Goal: Task Accomplishment & Management: Manage account settings

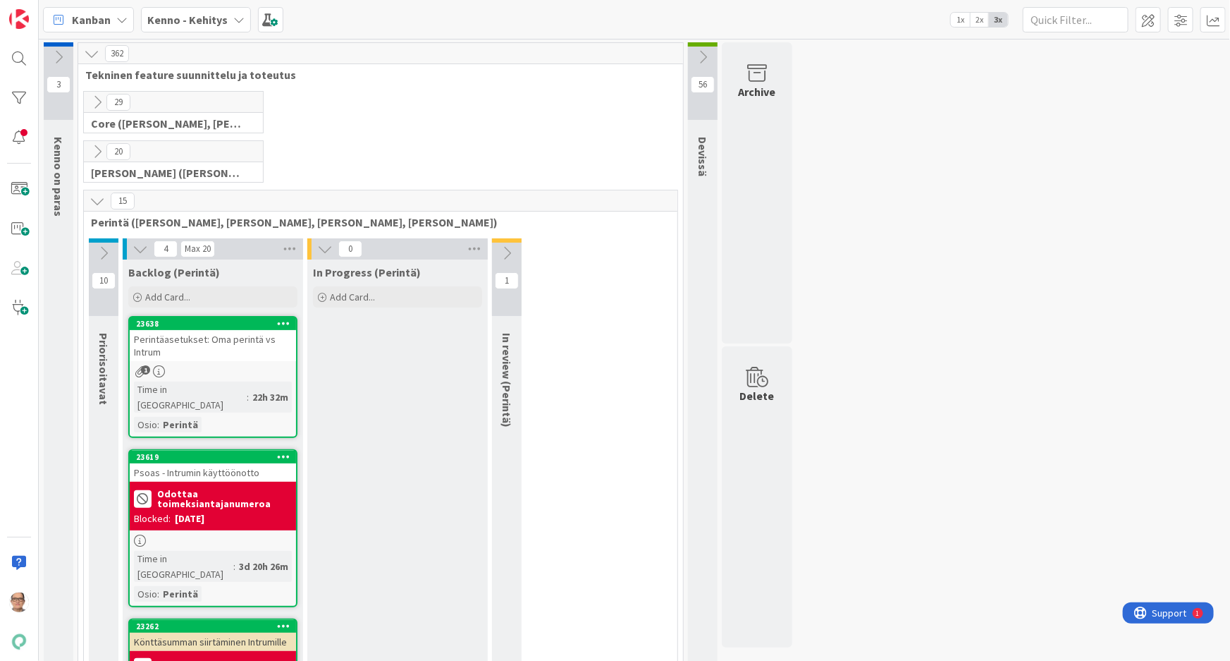
click at [233, 15] on icon at bounding box center [238, 19] width 11 height 11
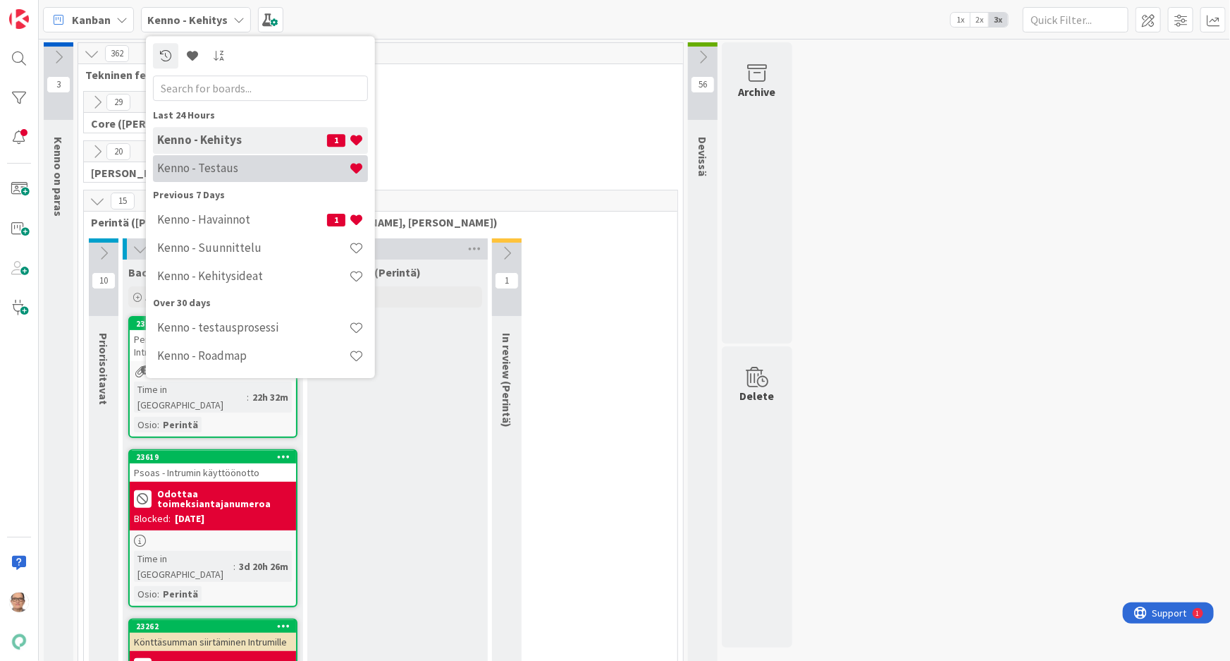
click at [240, 166] on h4 "Kenno - Testaus" at bounding box center [253, 168] width 192 height 14
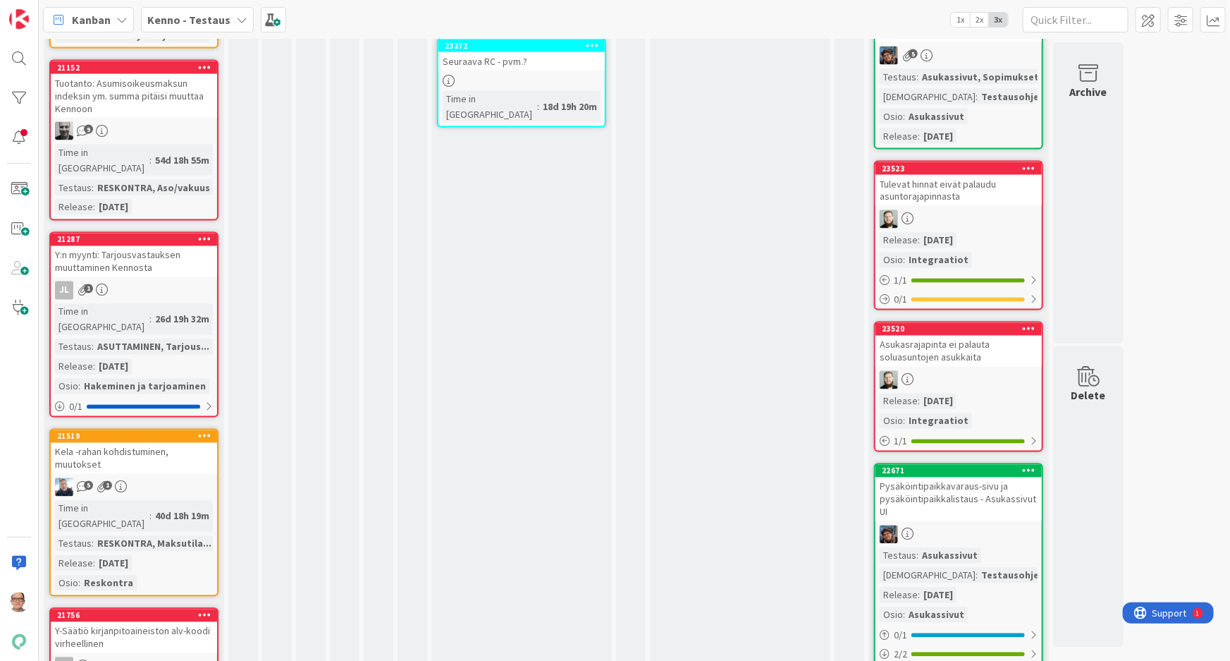
scroll to position [1218, 0]
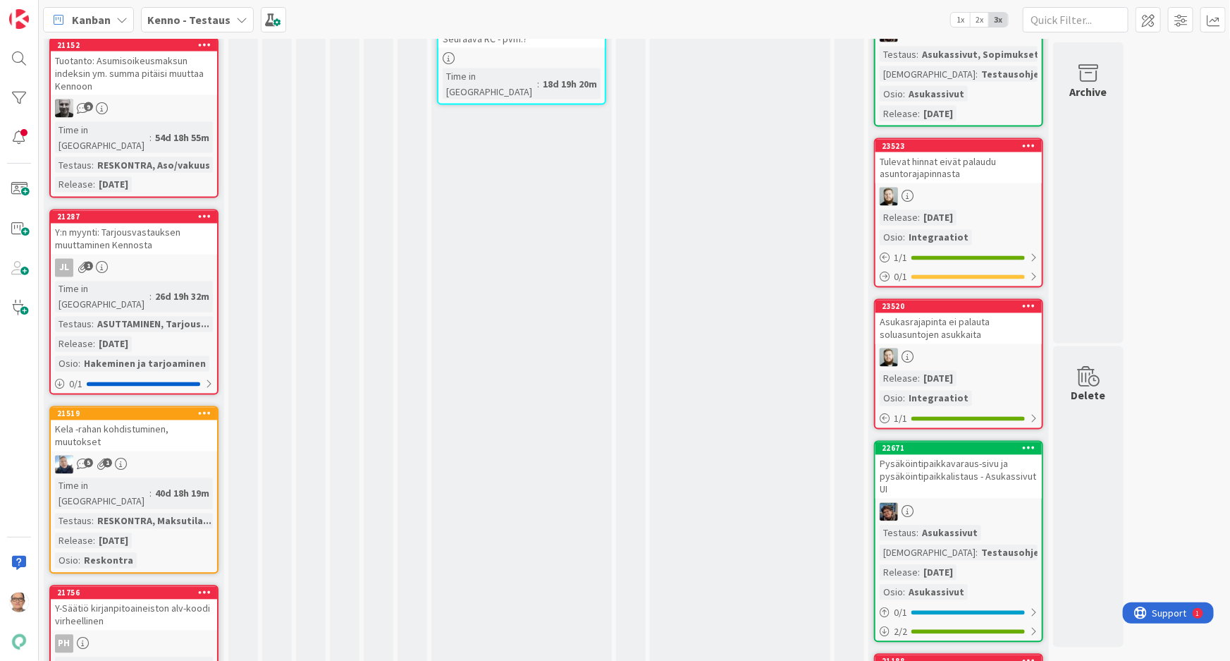
click at [147, 585] on div "21756 Y-Säätiö kirjanpitoaineiston alv-koodi virheellinen PH Time in Column : 5…" at bounding box center [133, 659] width 169 height 148
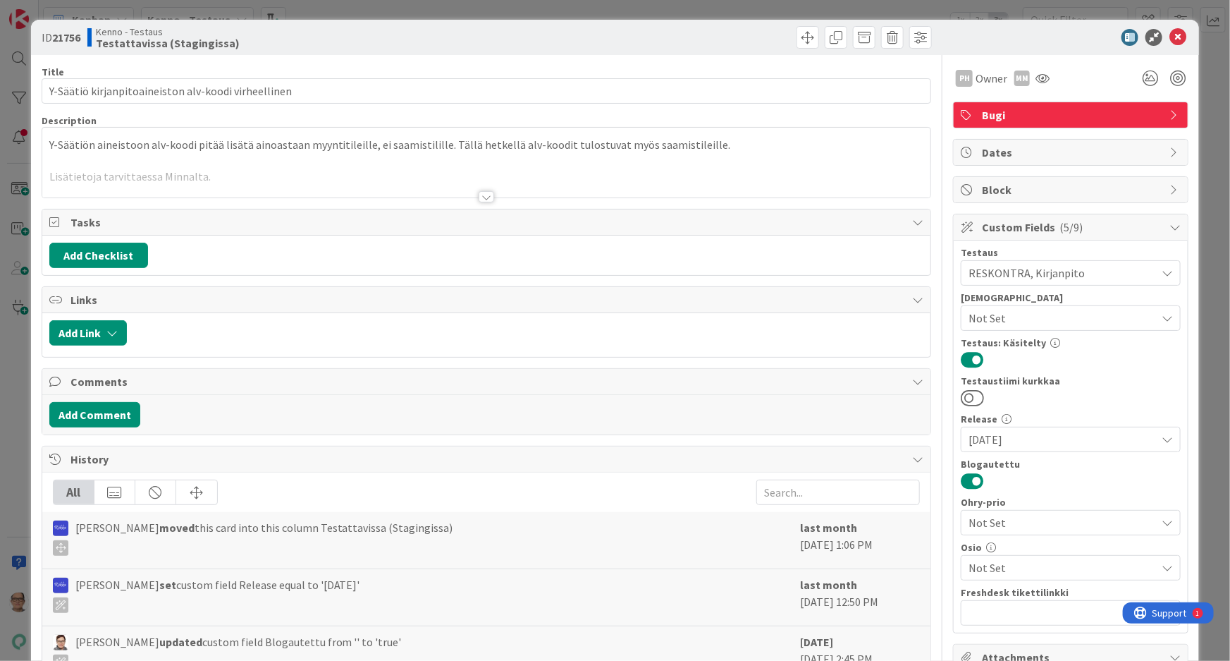
click at [486, 197] on div at bounding box center [487, 196] width 16 height 11
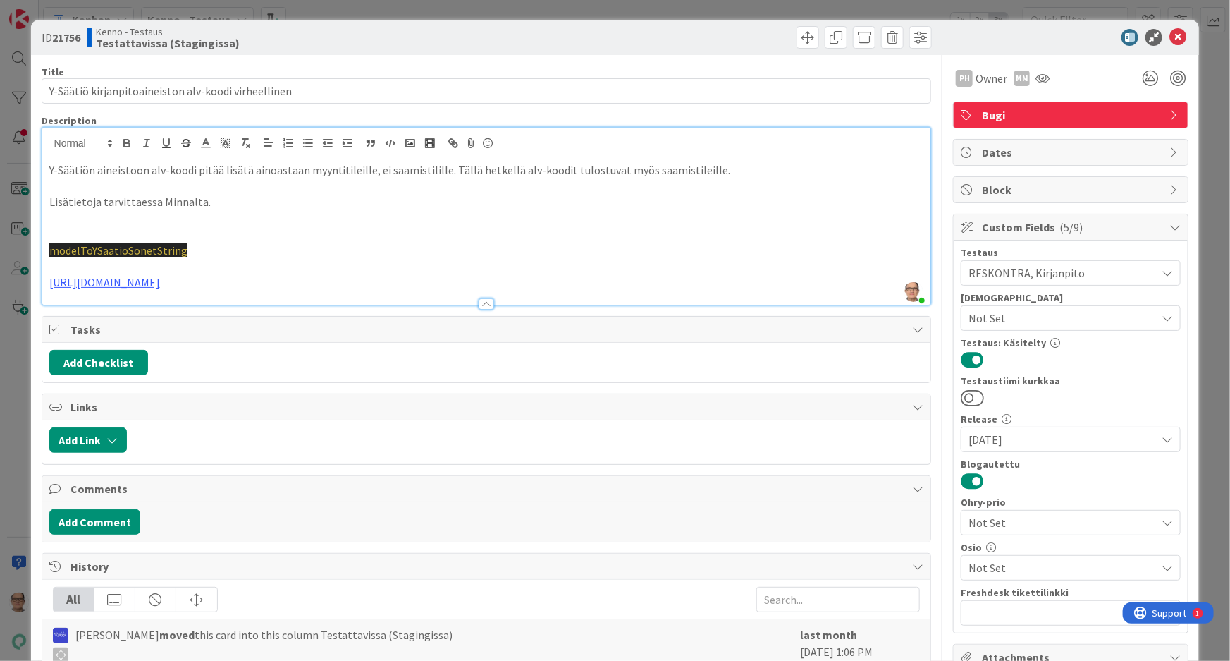
click at [352, 281] on p "https://github.com/pandiafi/kenno/pull/7894" at bounding box center [486, 282] width 875 height 16
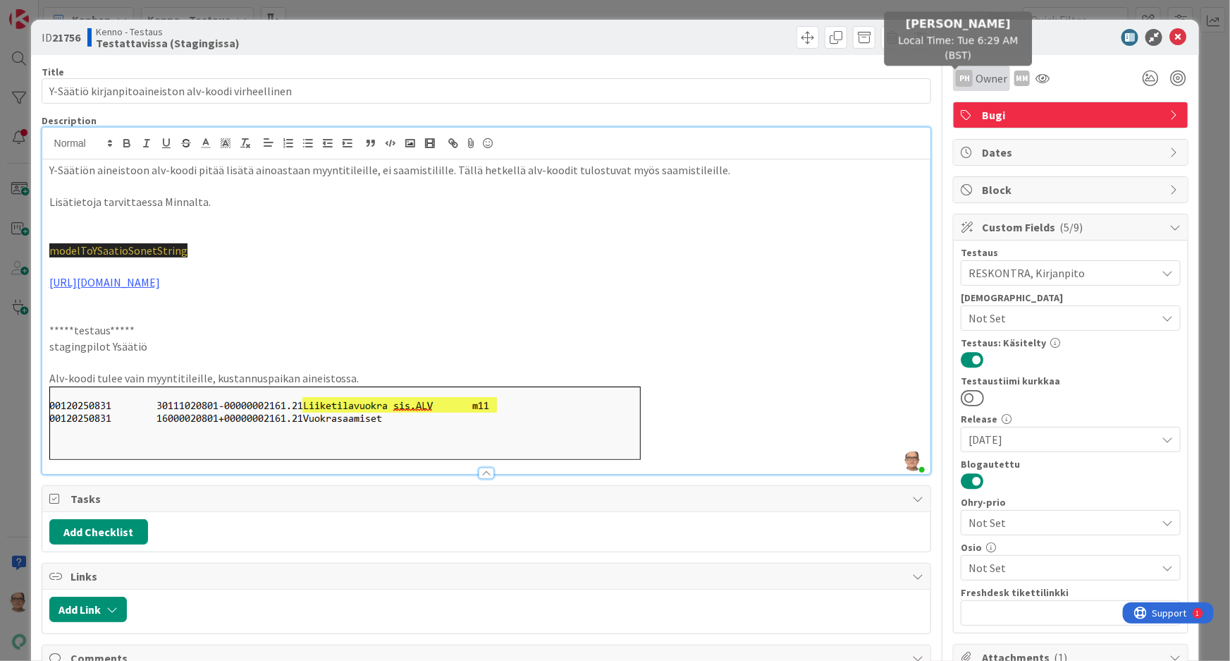
click at [960, 78] on div "PH" at bounding box center [964, 78] width 17 height 17
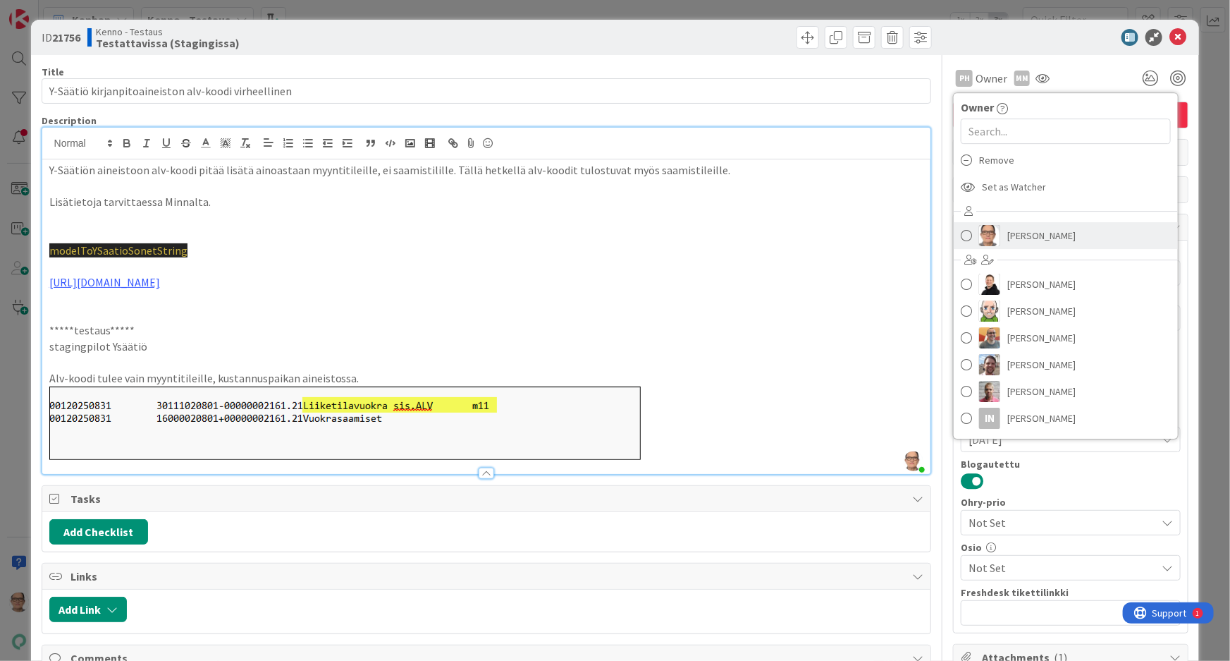
click at [1008, 234] on span "Päivi Karhu" at bounding box center [1042, 235] width 68 height 21
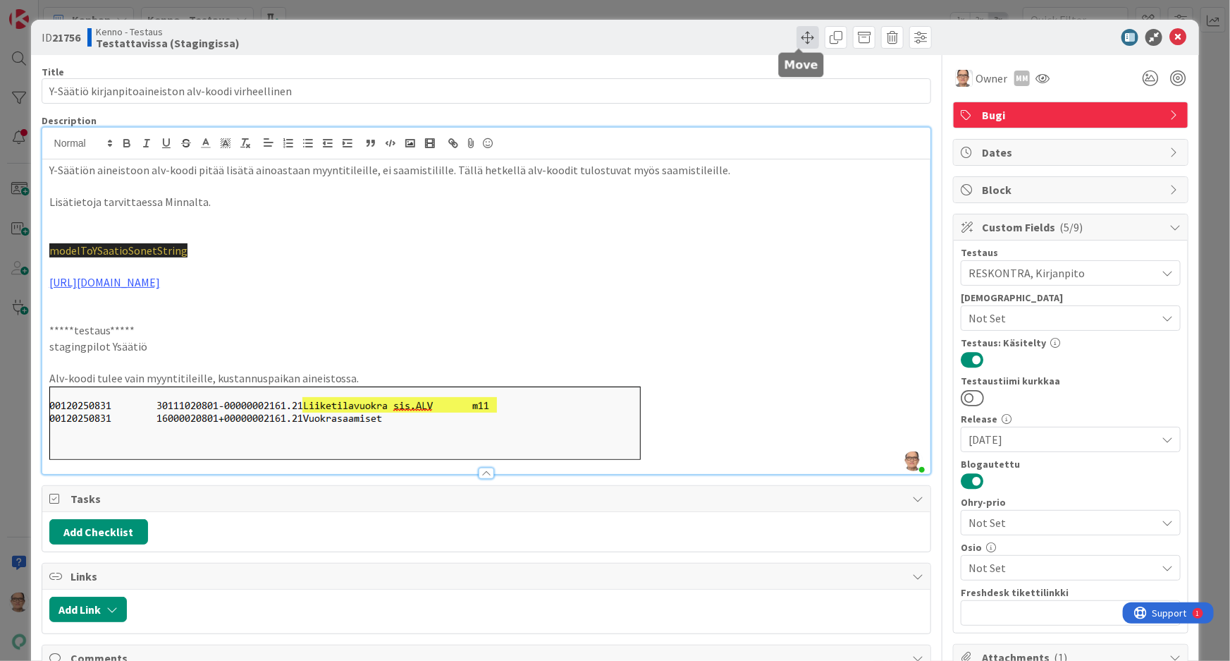
click at [797, 37] on span at bounding box center [808, 37] width 23 height 23
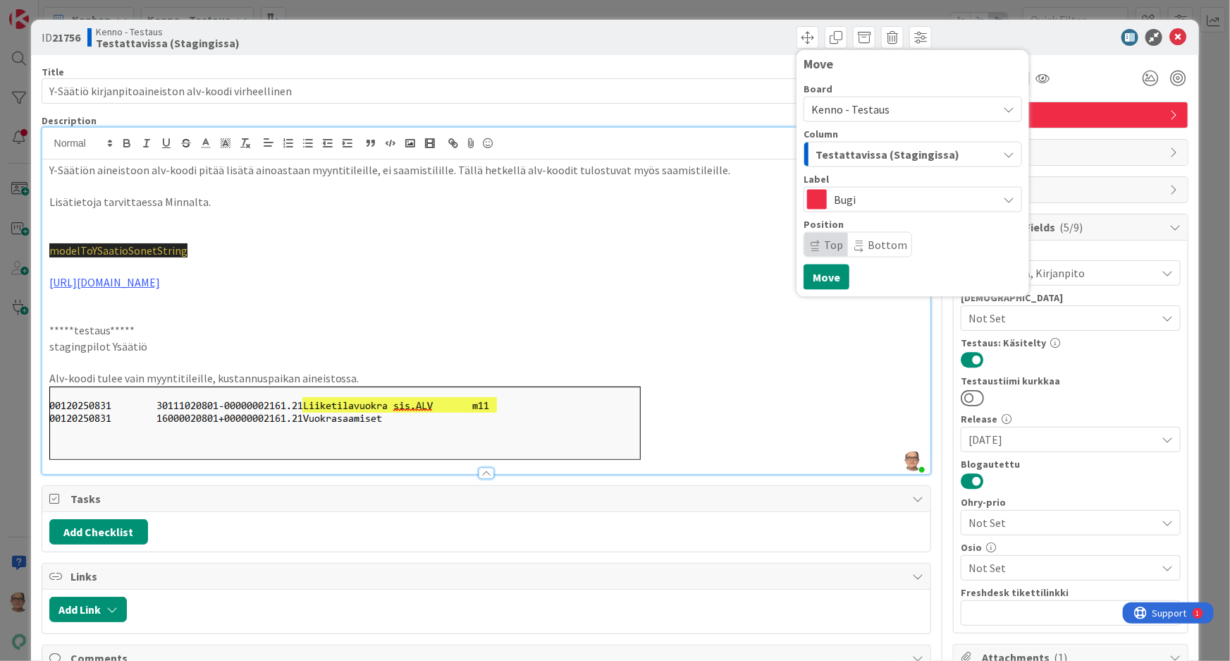
click at [829, 157] on span "Testattavissa (Stagingissa)" at bounding box center [888, 154] width 144 height 18
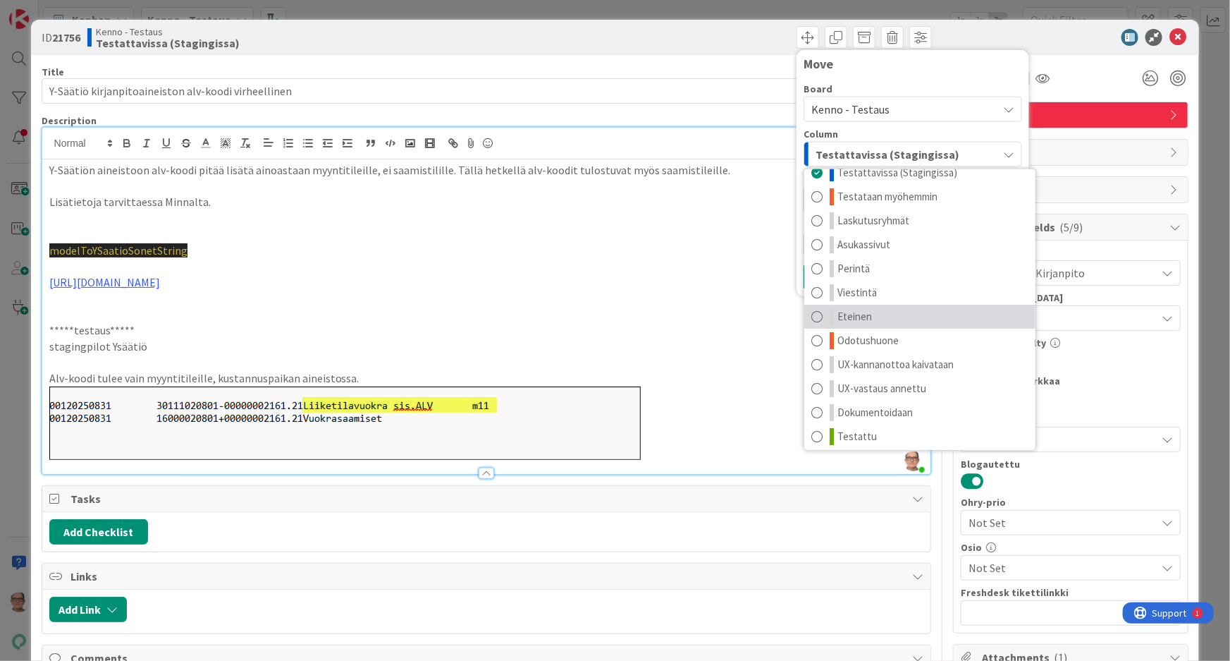
scroll to position [18, 0]
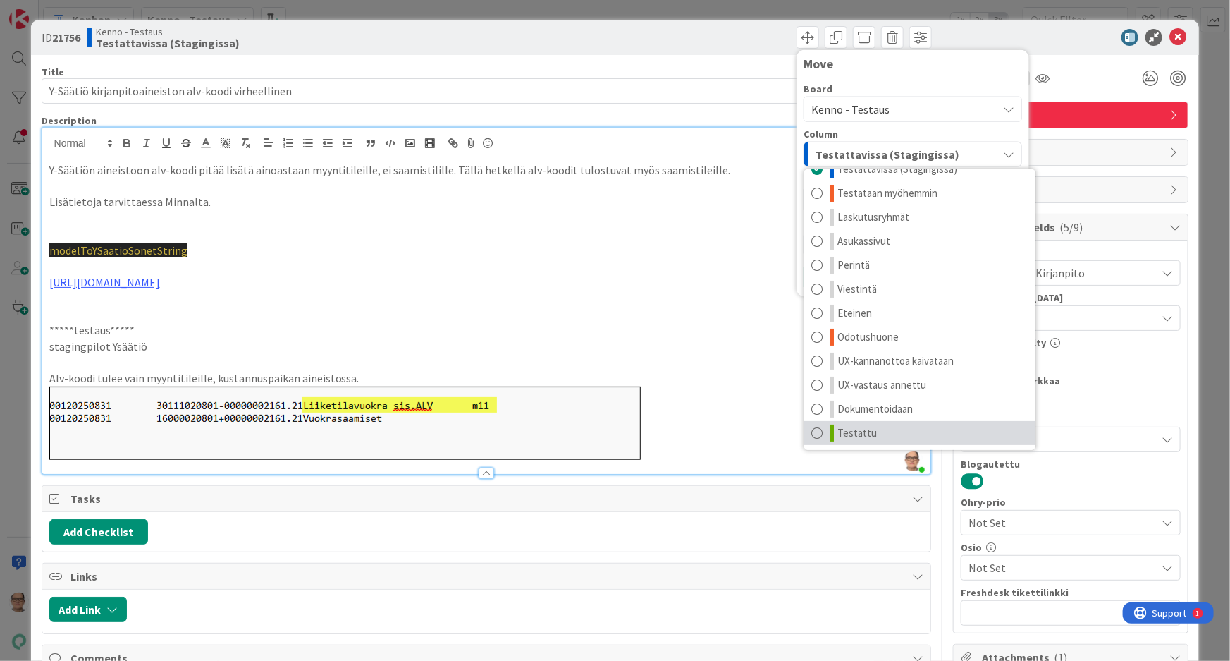
click at [812, 433] on span at bounding box center [817, 432] width 11 height 17
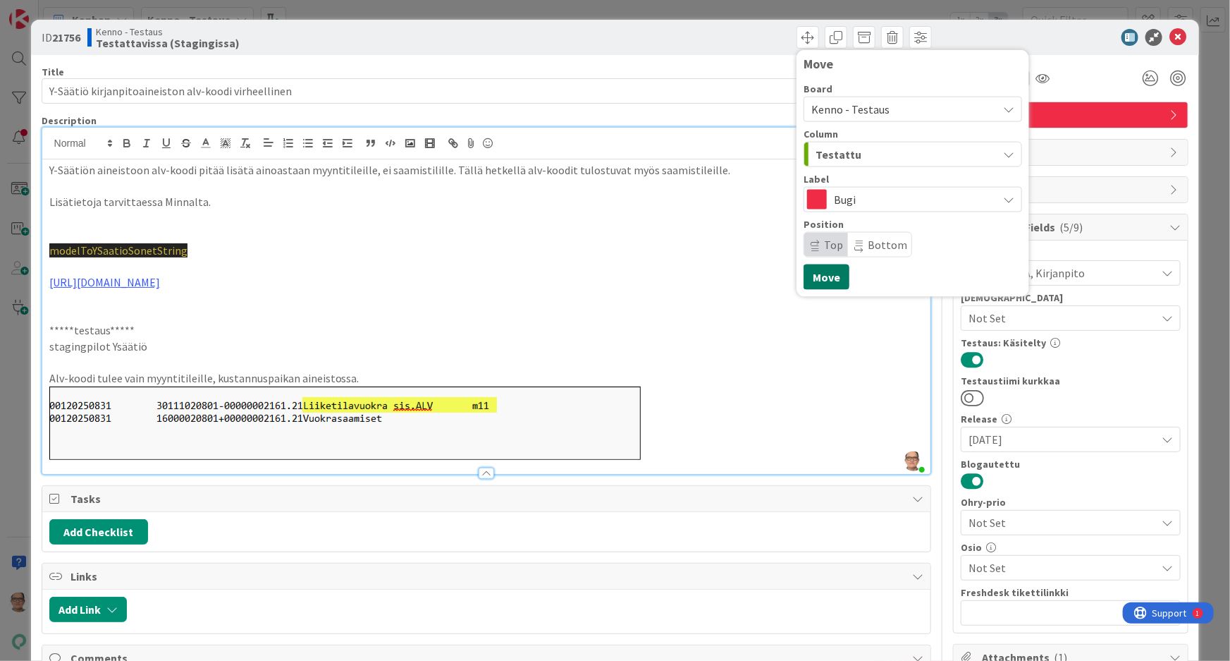
click at [814, 273] on button "Move" at bounding box center [827, 276] width 46 height 25
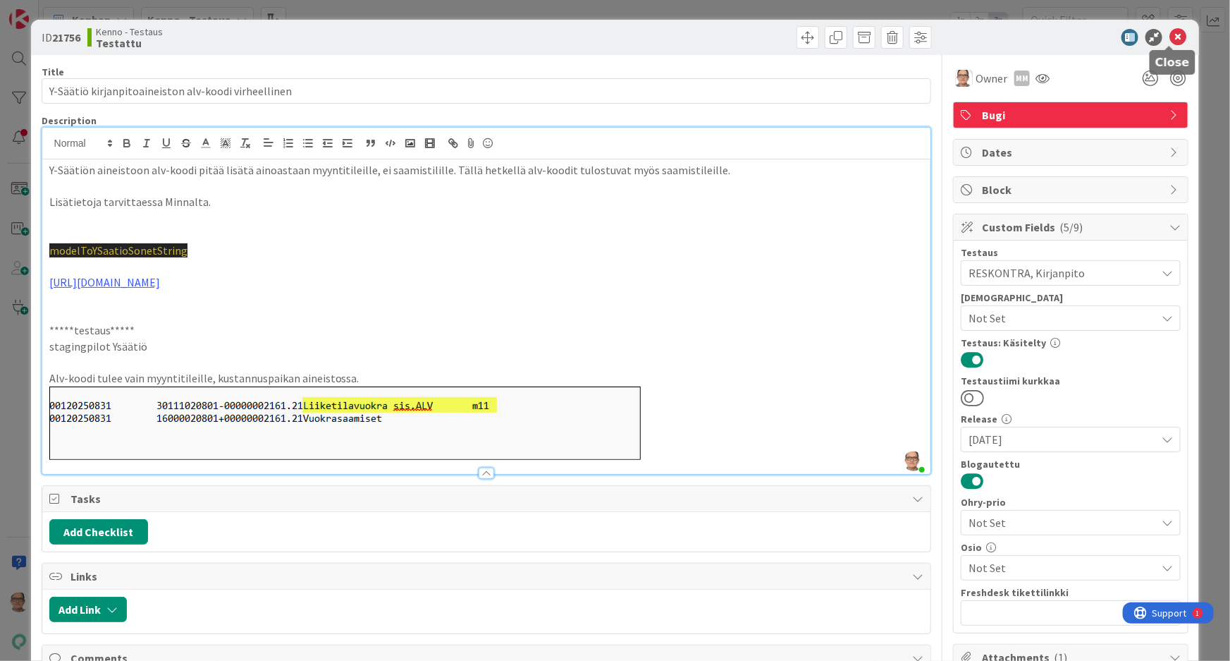
click at [1173, 36] on icon at bounding box center [1178, 37] width 17 height 17
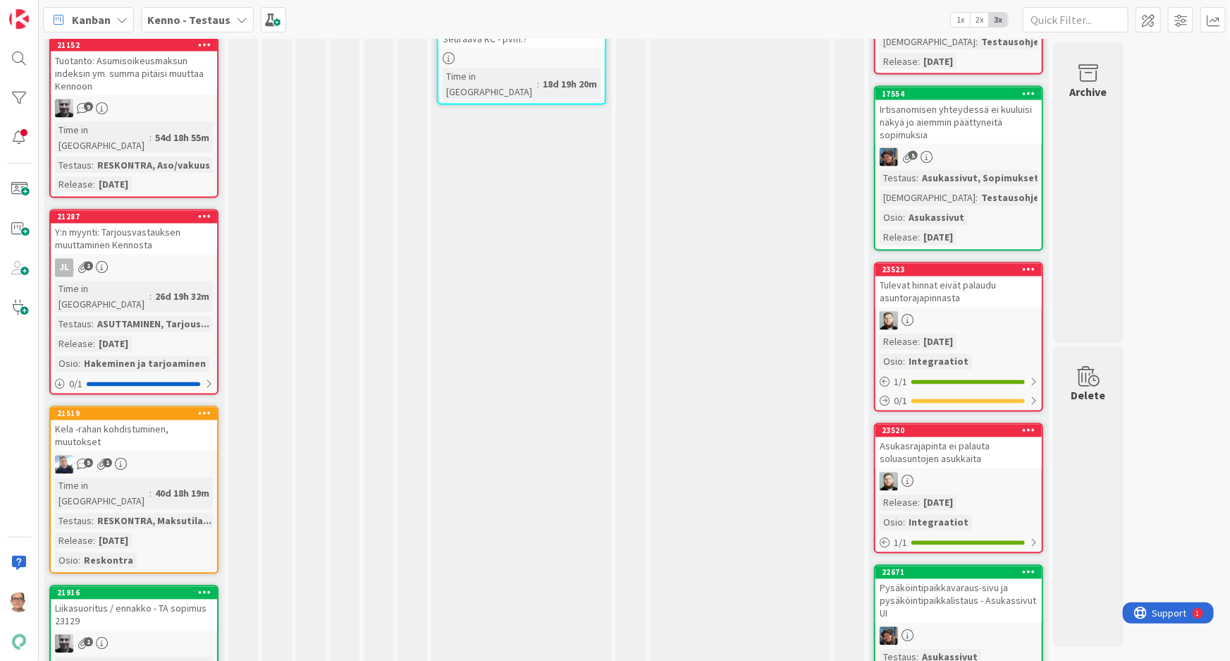
click at [157, 478] on div "Time in Column : 40d 18h 19m Testaus : RESKONTRA, Maksutila... Release : 2025-0…" at bounding box center [134, 523] width 158 height 90
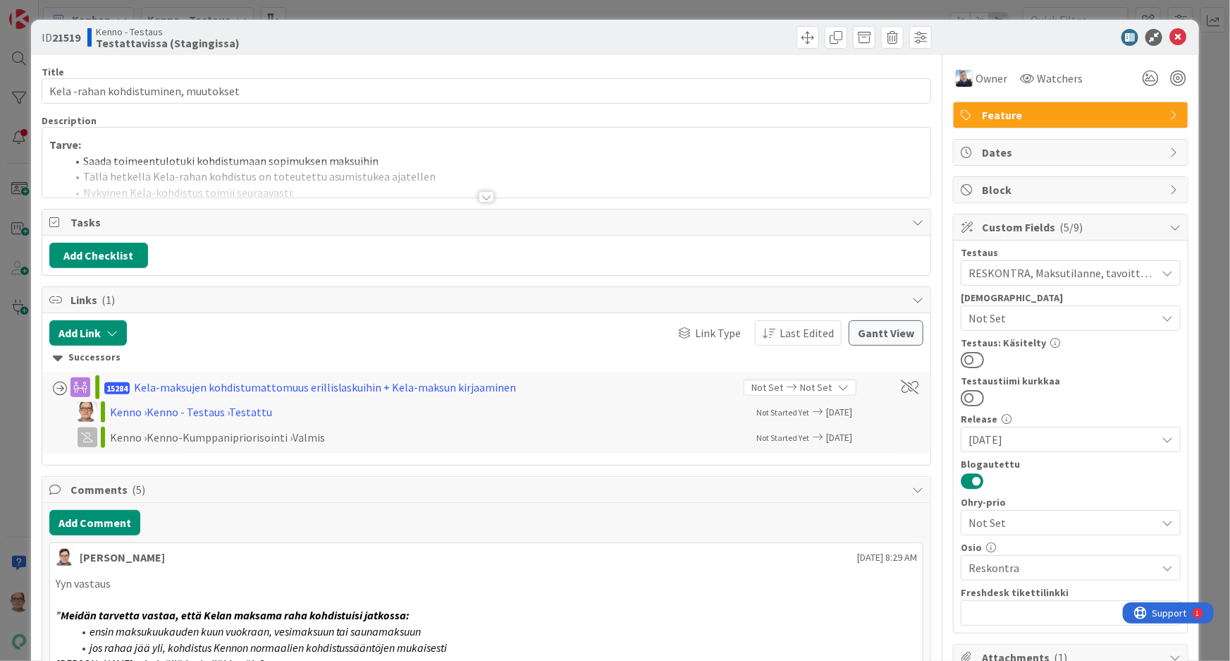
click at [485, 197] on div at bounding box center [487, 196] width 16 height 11
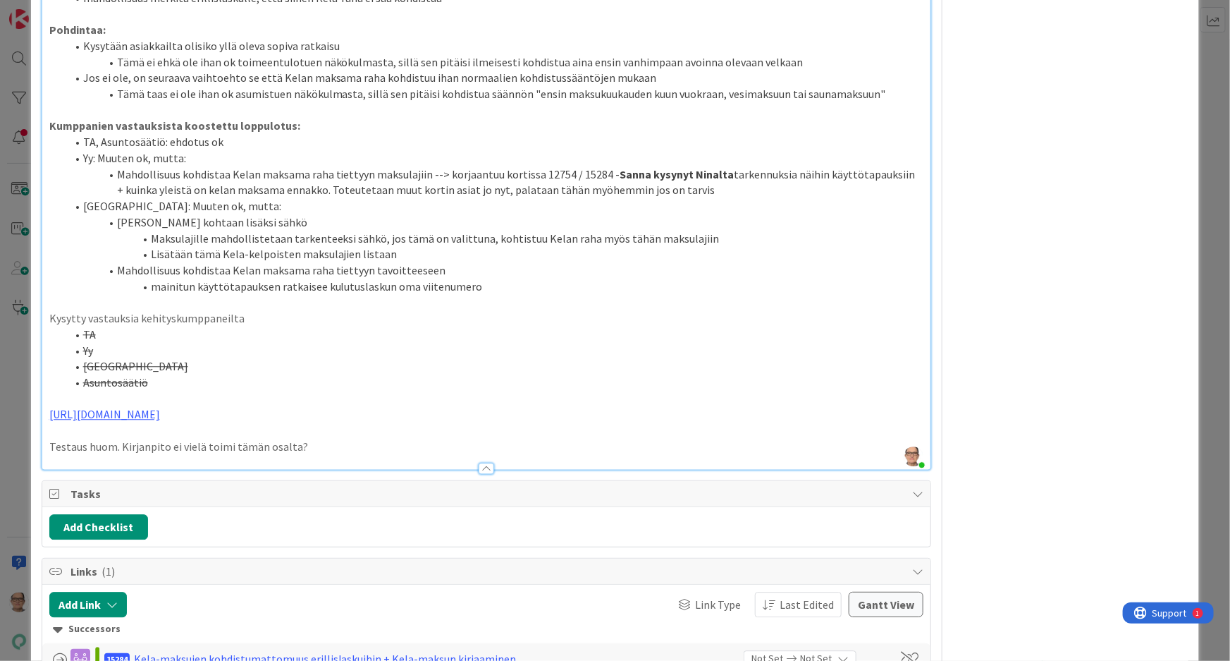
scroll to position [1859, 0]
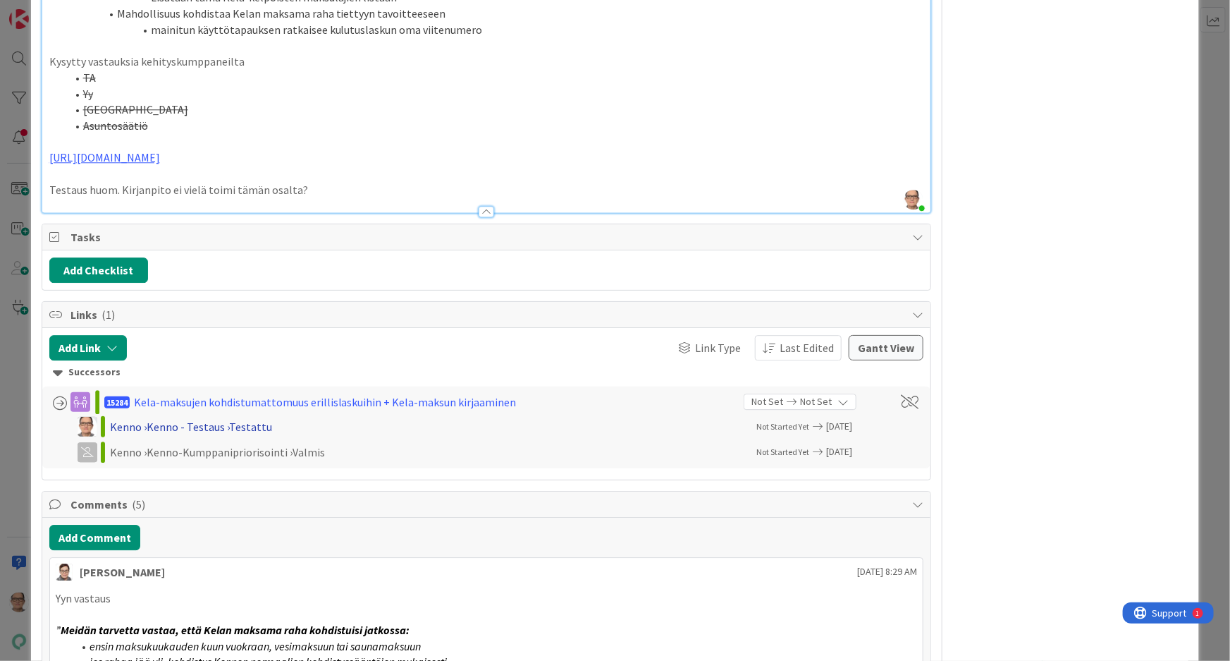
click at [248, 435] on div "Kenno › Kenno - Testaus › Testattu" at bounding box center [293, 426] width 367 height 17
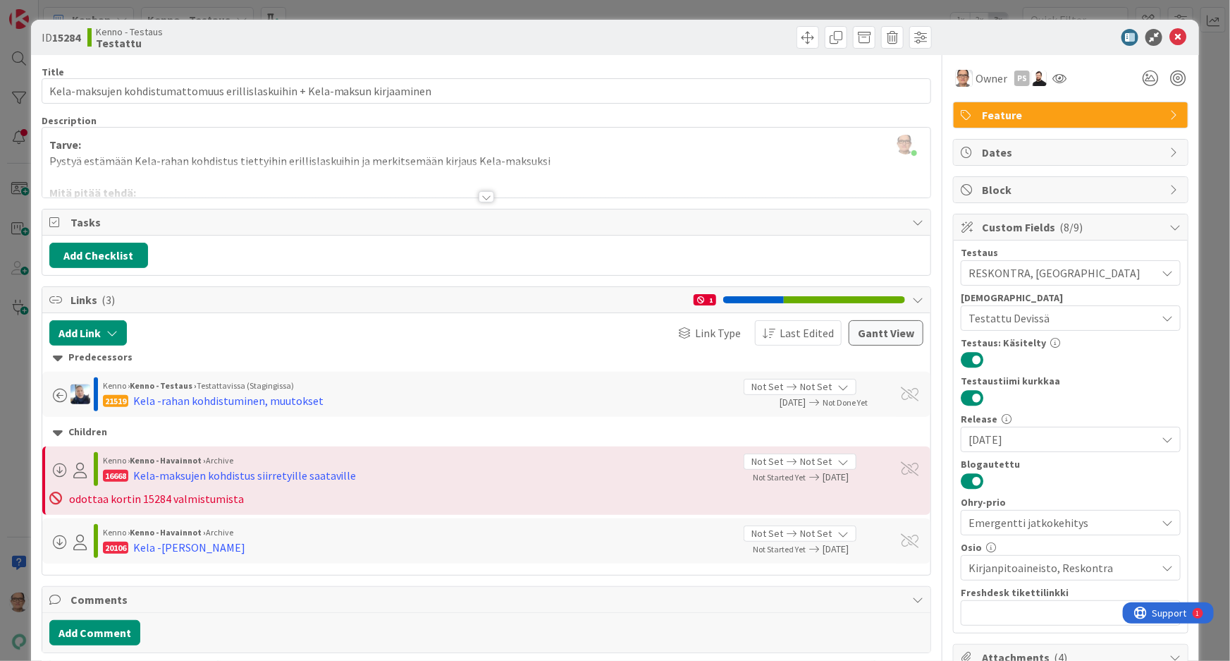
click at [479, 195] on div at bounding box center [487, 196] width 16 height 11
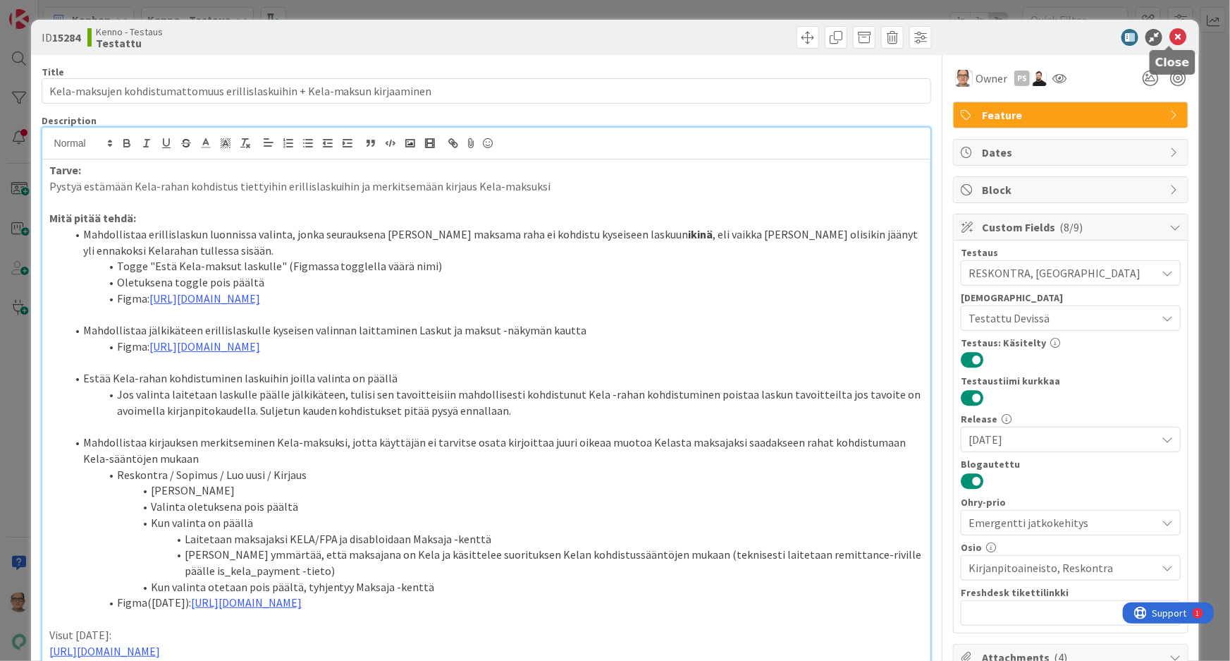
click at [1170, 31] on icon at bounding box center [1178, 37] width 17 height 17
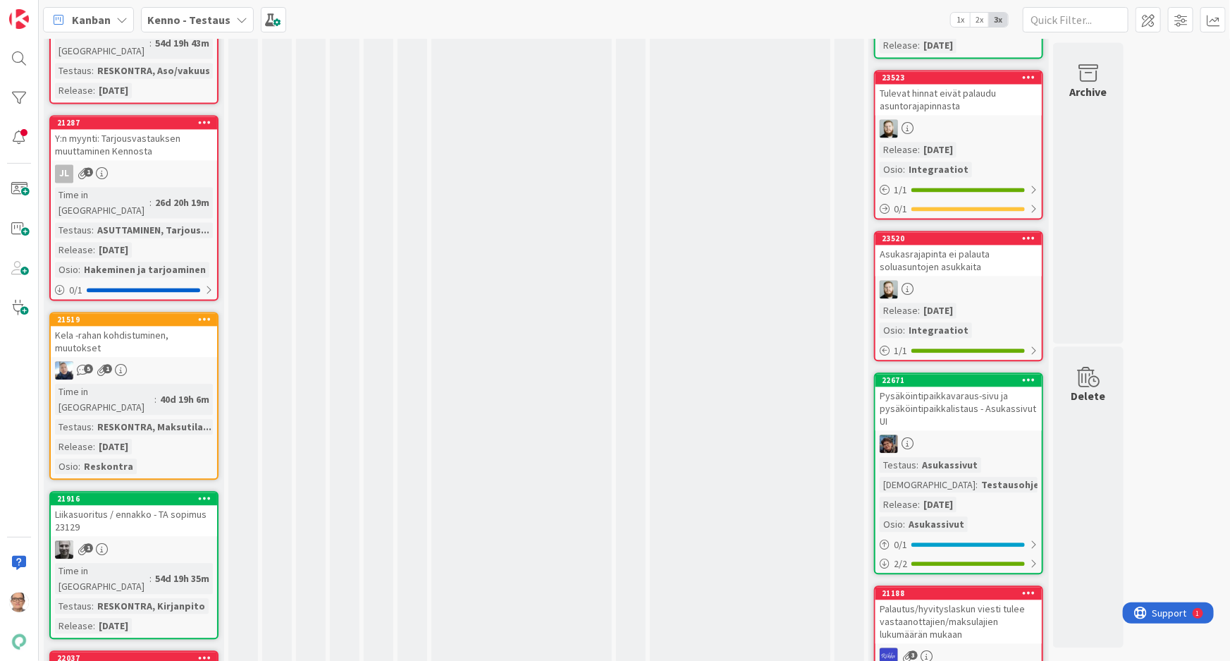
scroll to position [1507, 0]
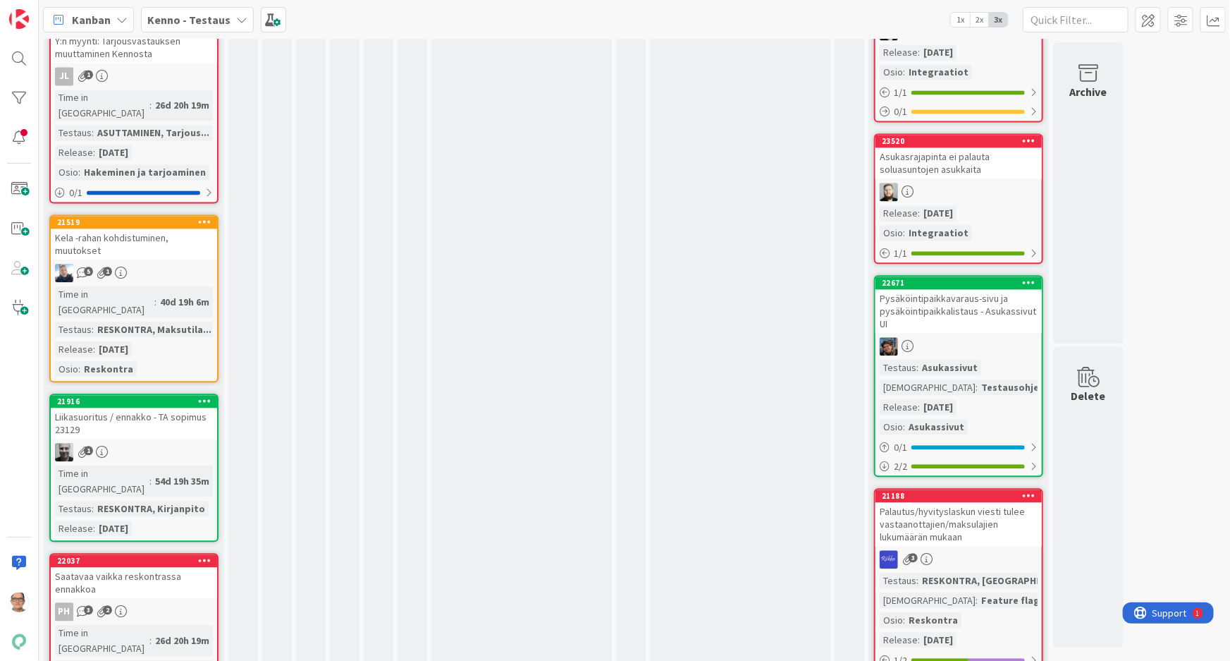
click at [141, 443] on div "1" at bounding box center [134, 452] width 166 height 18
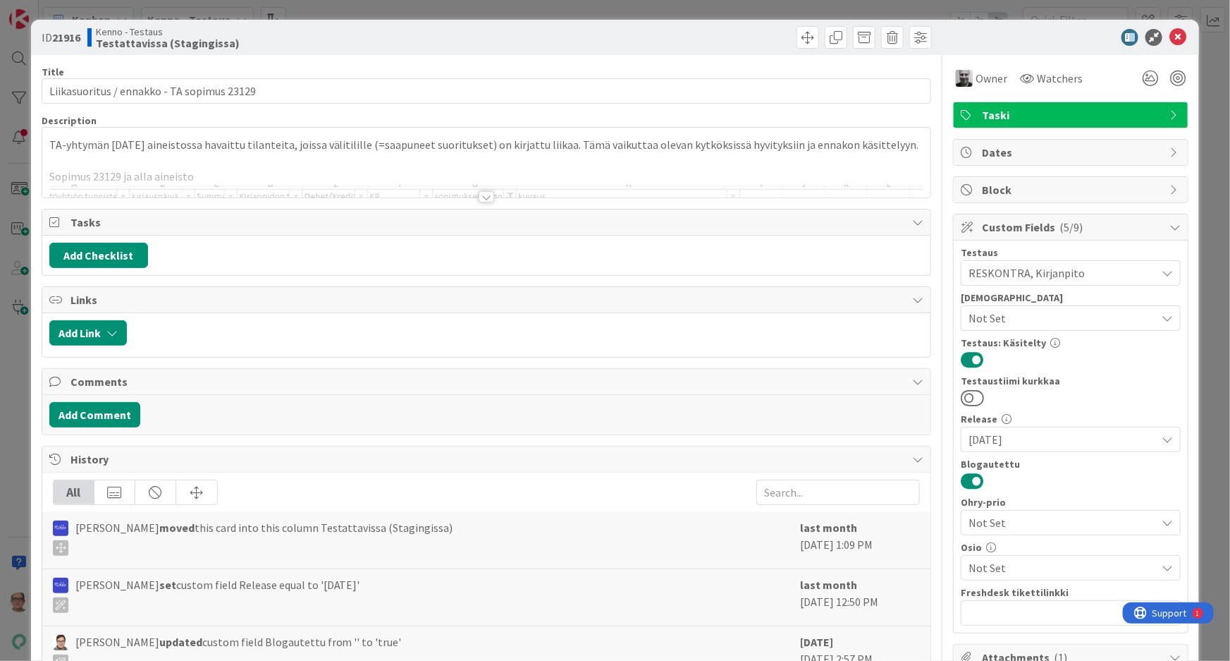
click at [484, 195] on div at bounding box center [487, 196] width 16 height 11
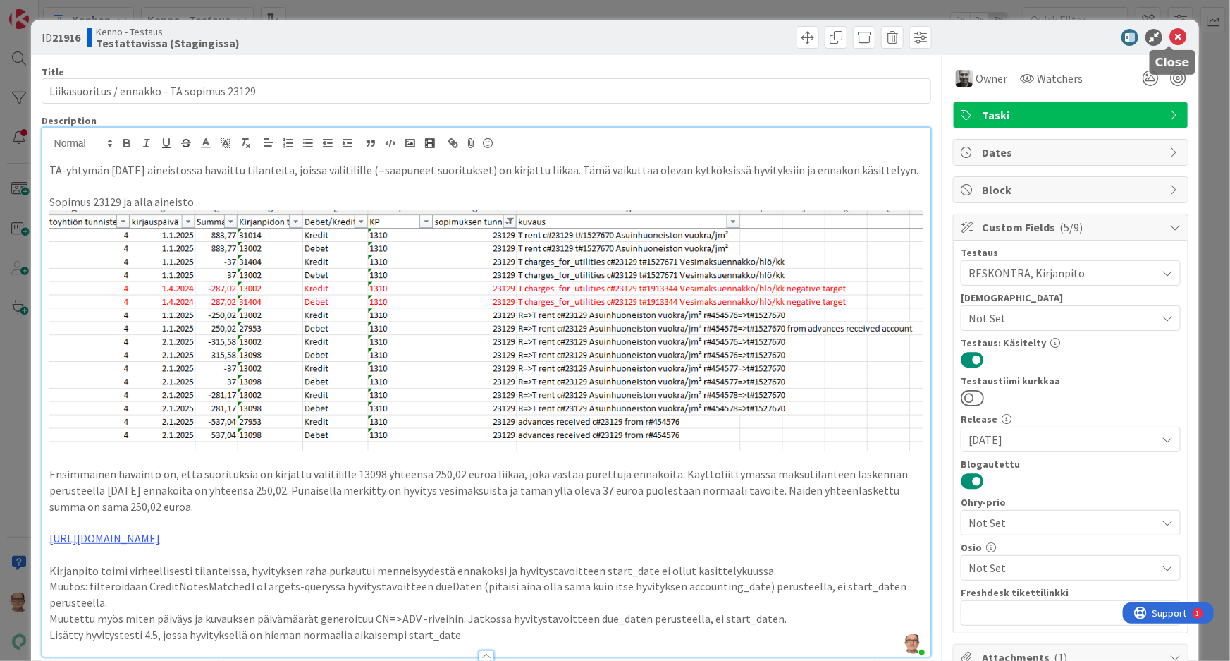
click at [1175, 31] on icon at bounding box center [1178, 37] width 17 height 17
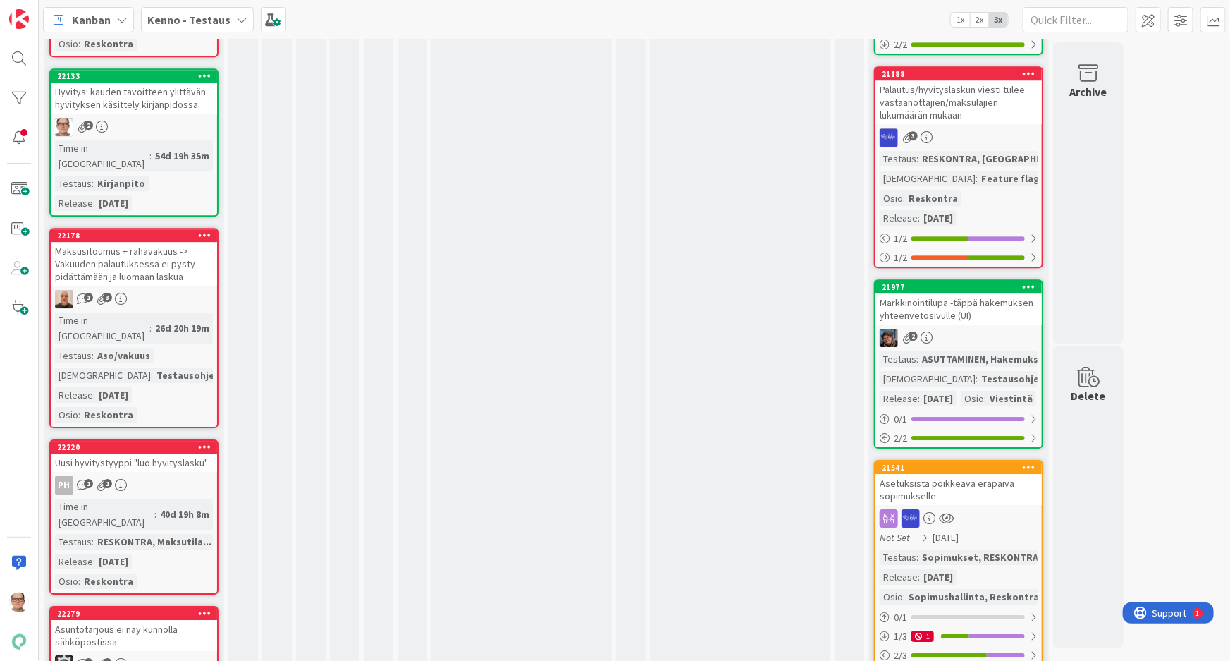
scroll to position [2115, 0]
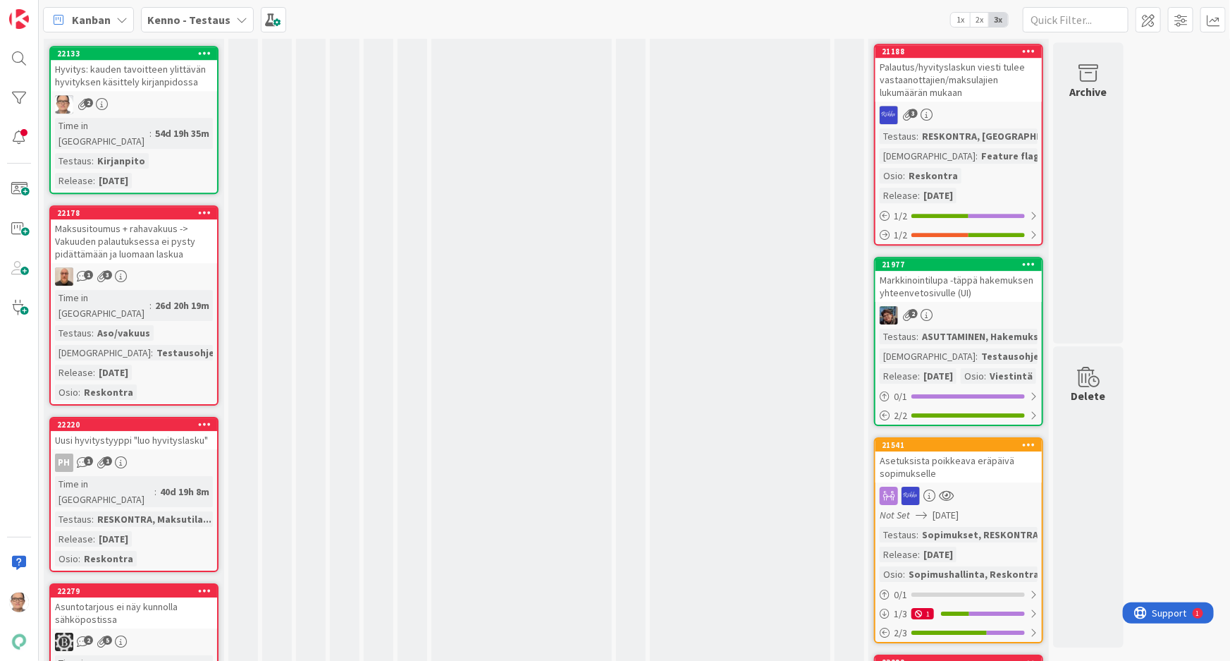
click at [157, 484] on div "40d 19h 8m" at bounding box center [185, 492] width 56 height 16
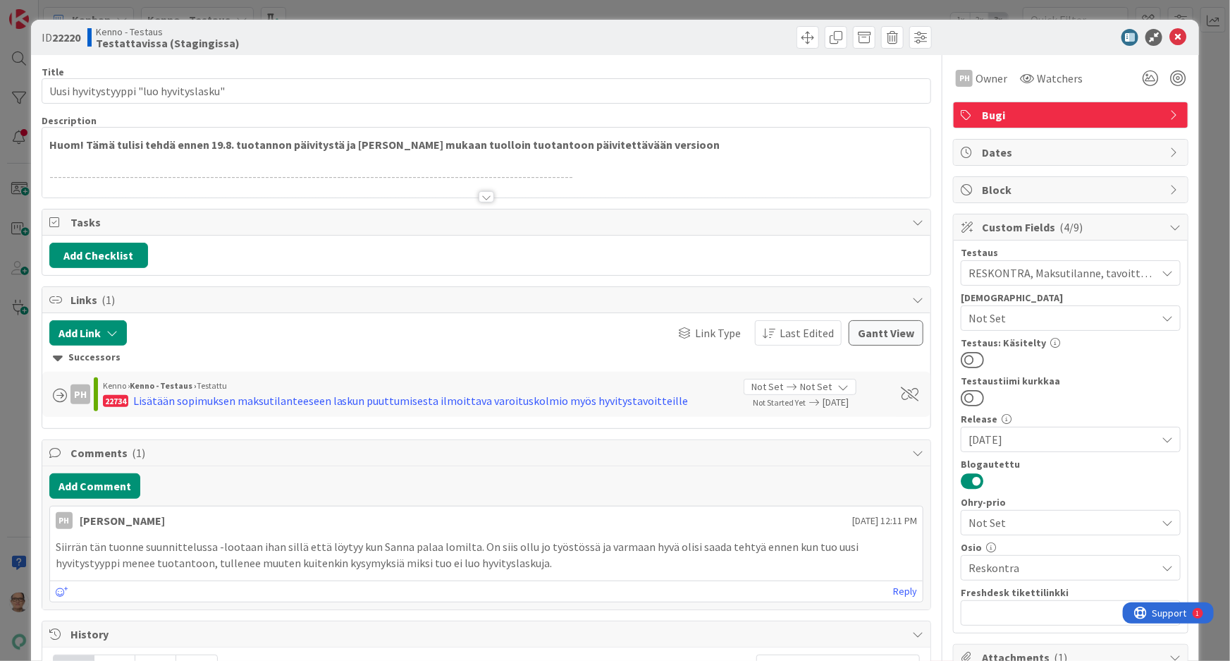
click at [484, 193] on div at bounding box center [487, 196] width 16 height 11
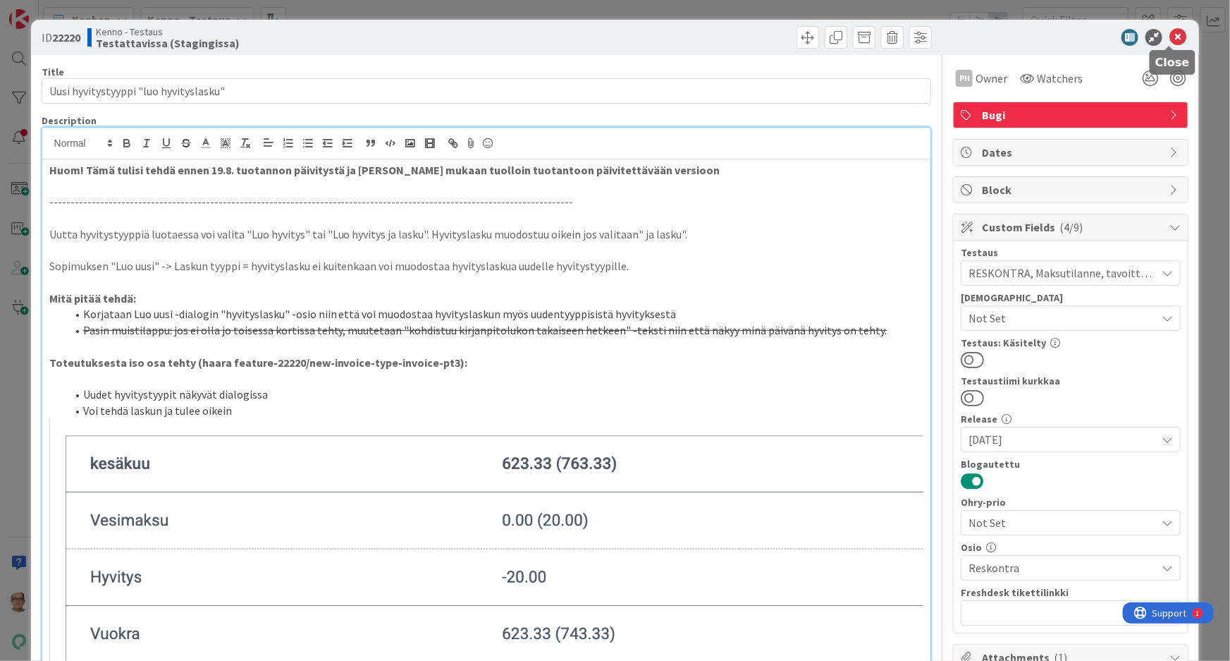
click at [1173, 34] on icon at bounding box center [1178, 37] width 17 height 17
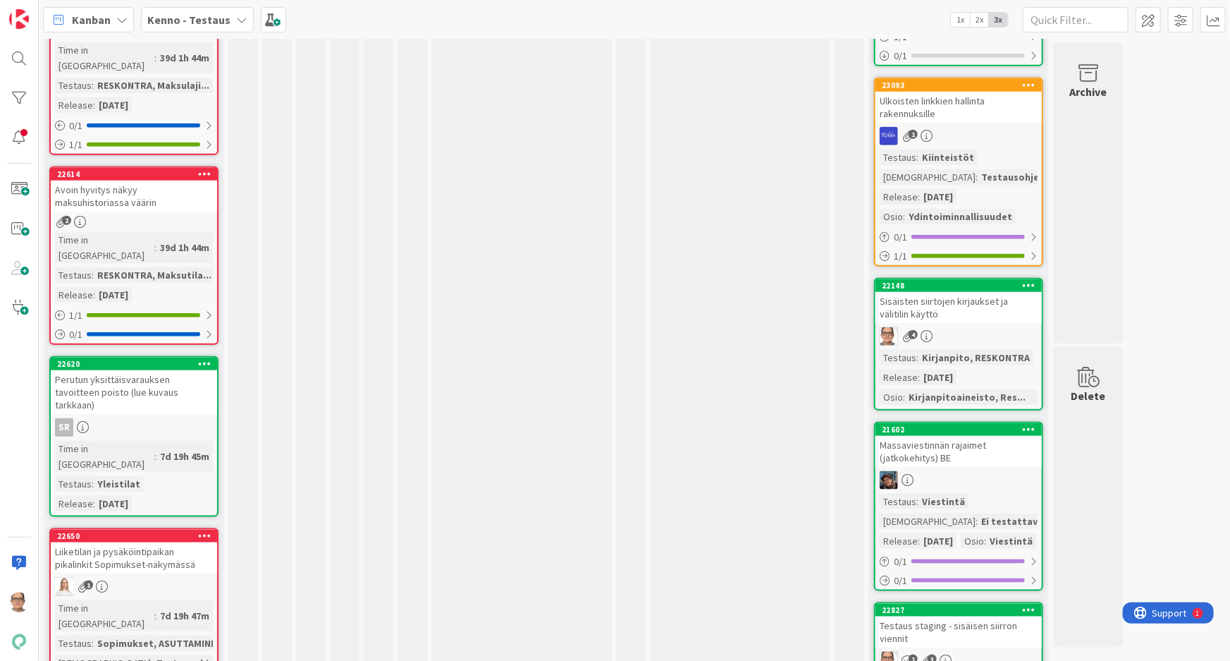
scroll to position [3333, 0]
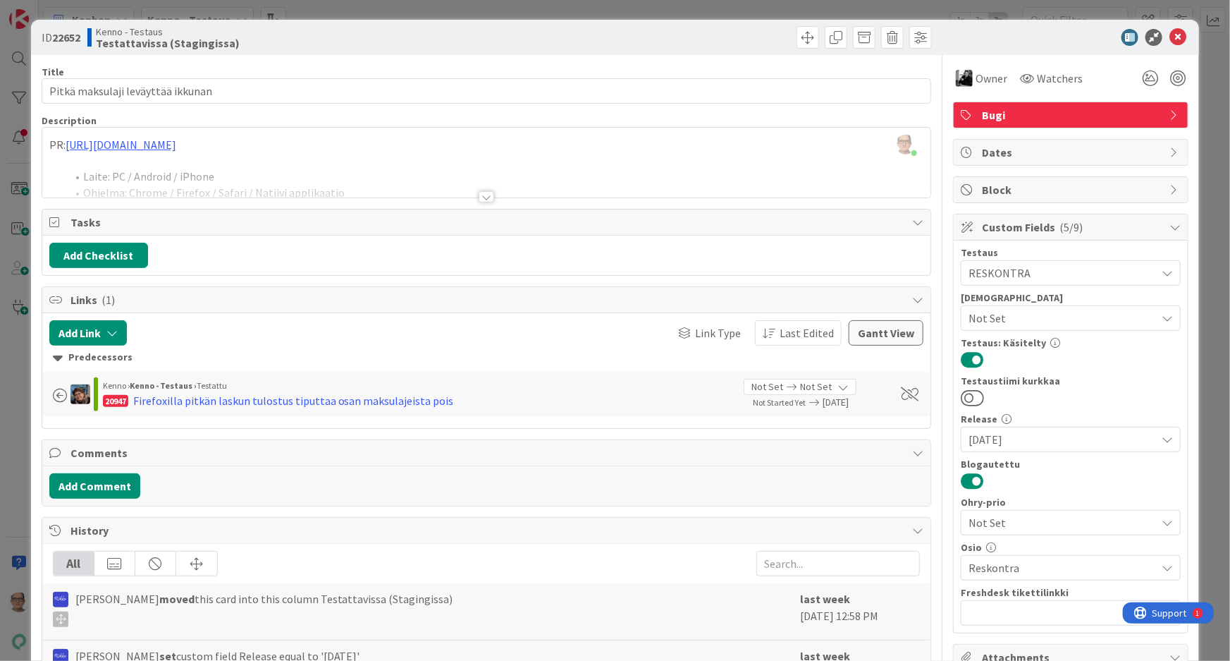
click at [484, 199] on div at bounding box center [487, 196] width 16 height 11
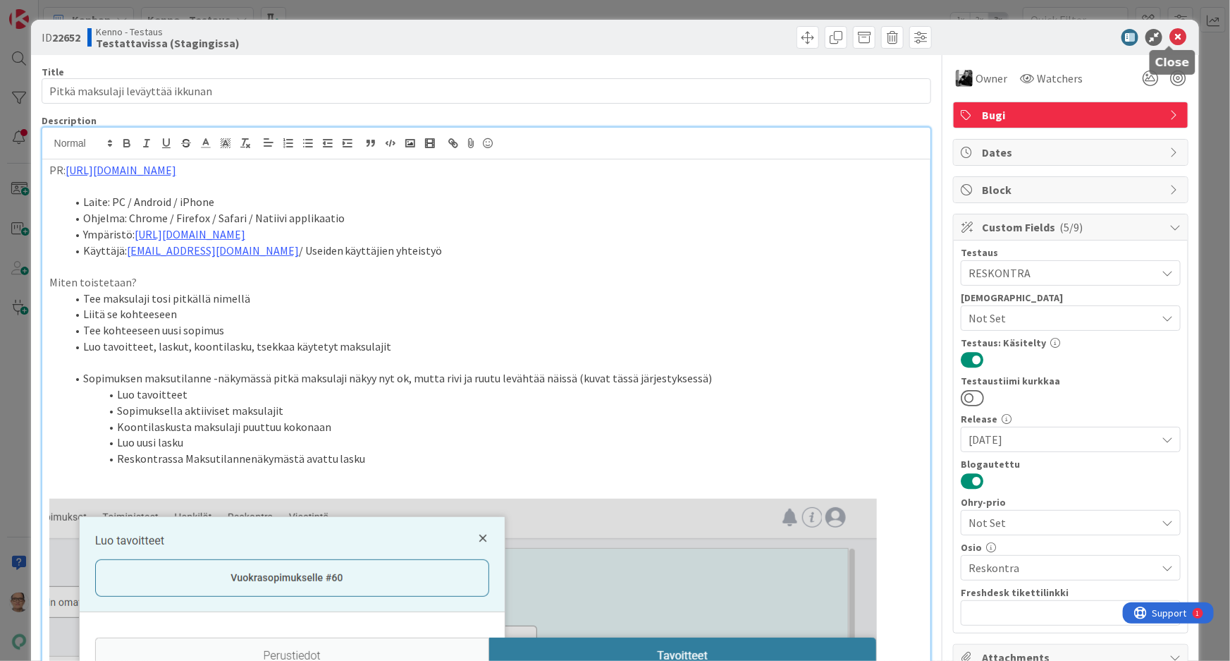
click at [1170, 34] on icon at bounding box center [1178, 37] width 17 height 17
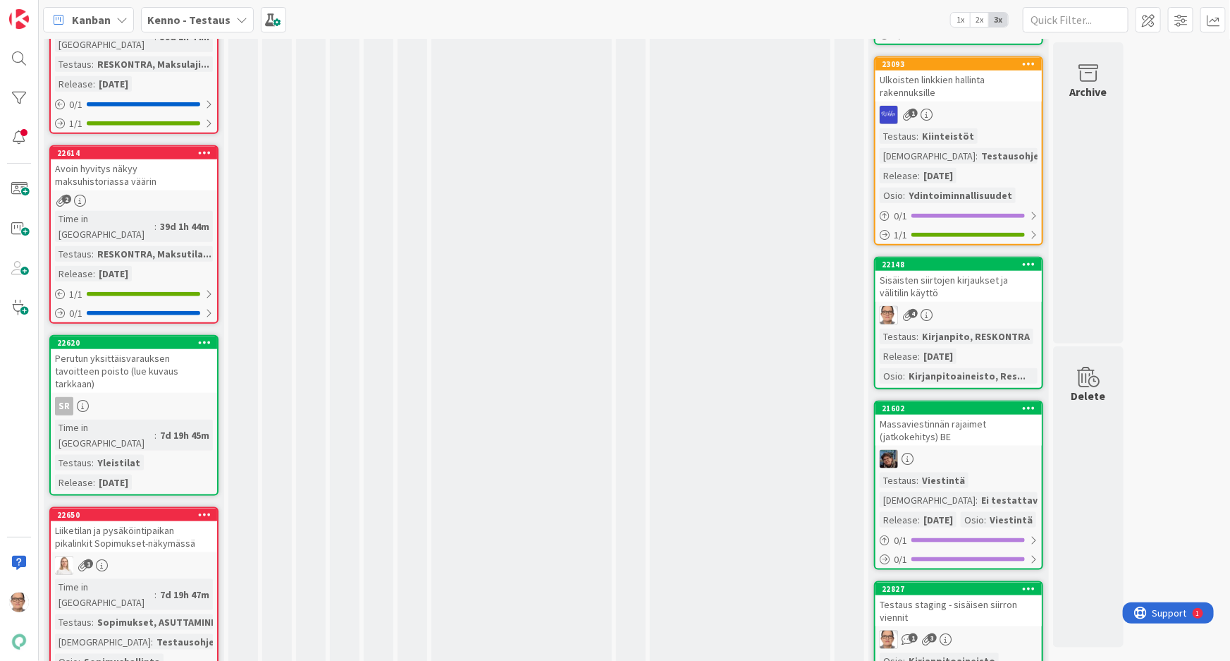
click at [147, 420] on div "68 Testattavissa (Stagingissa) Kortit jotka ovat osa jotain julkaisua ja jotka …" at bounding box center [635, 350] width 1192 height 622
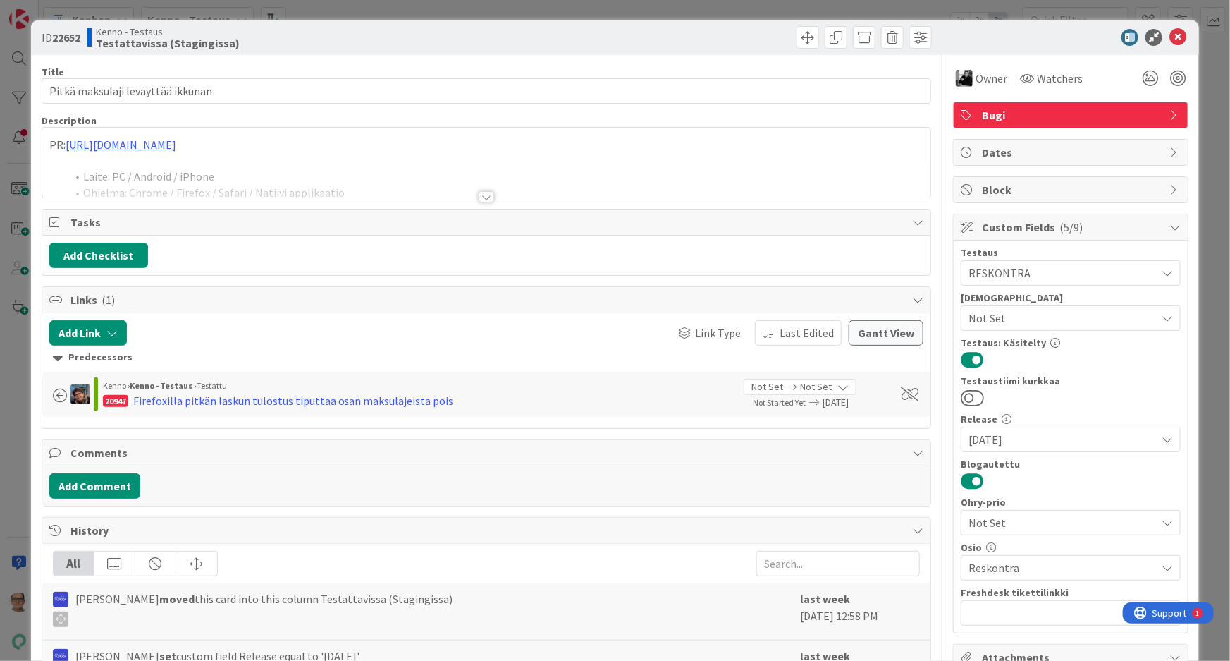
click at [480, 195] on div at bounding box center [487, 196] width 16 height 11
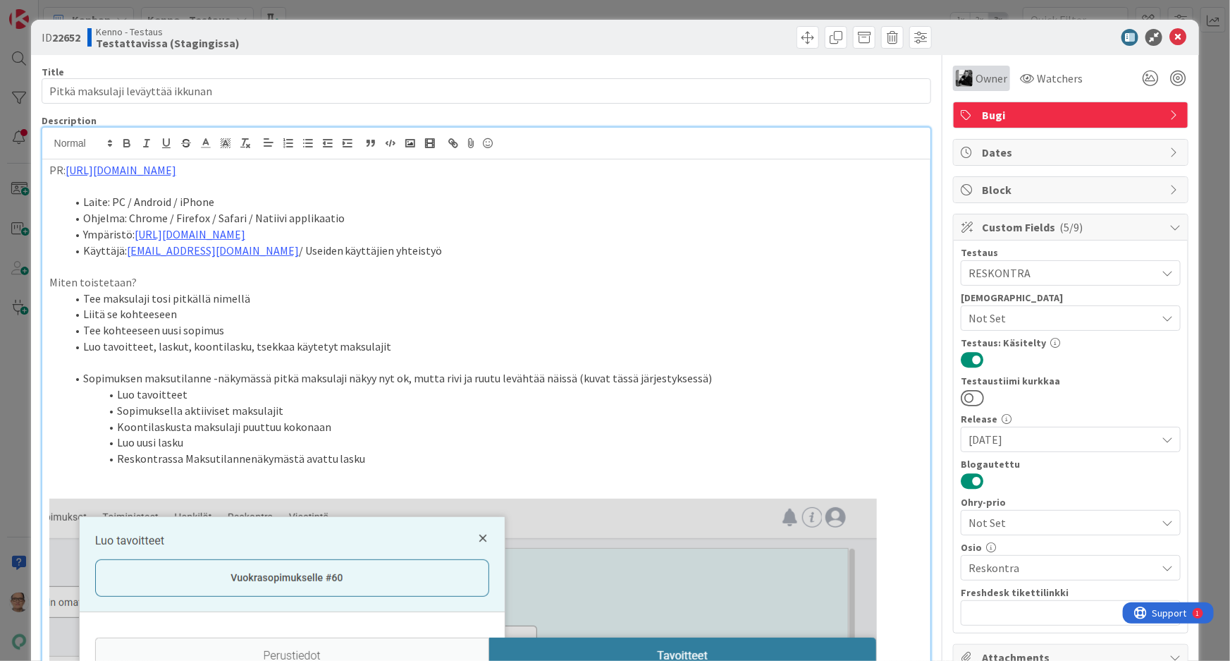
click at [981, 77] on span "Owner" at bounding box center [992, 78] width 32 height 17
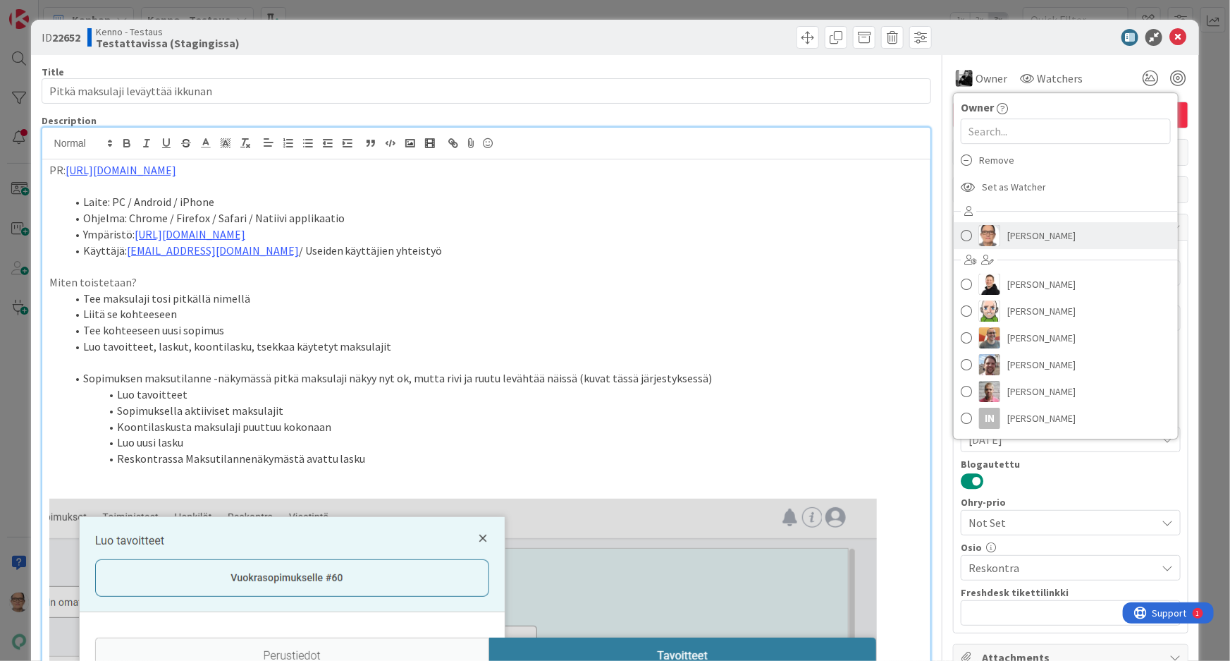
click at [1018, 235] on span "Päivi Karhu" at bounding box center [1042, 235] width 68 height 21
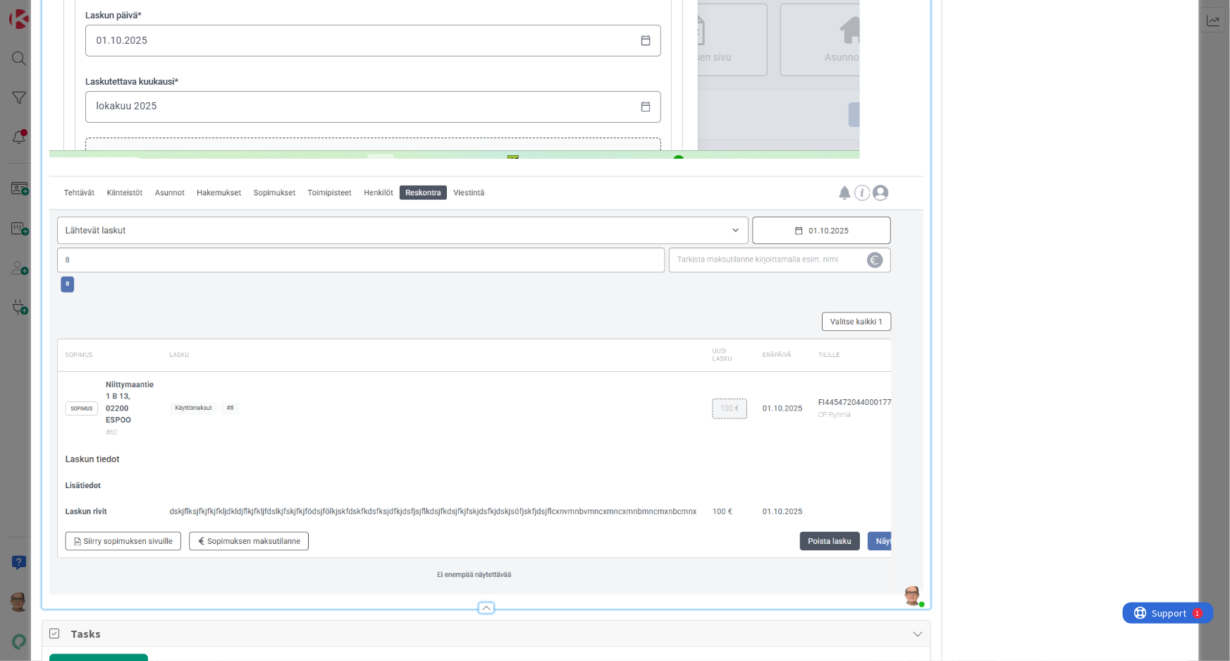
scroll to position [3012, 0]
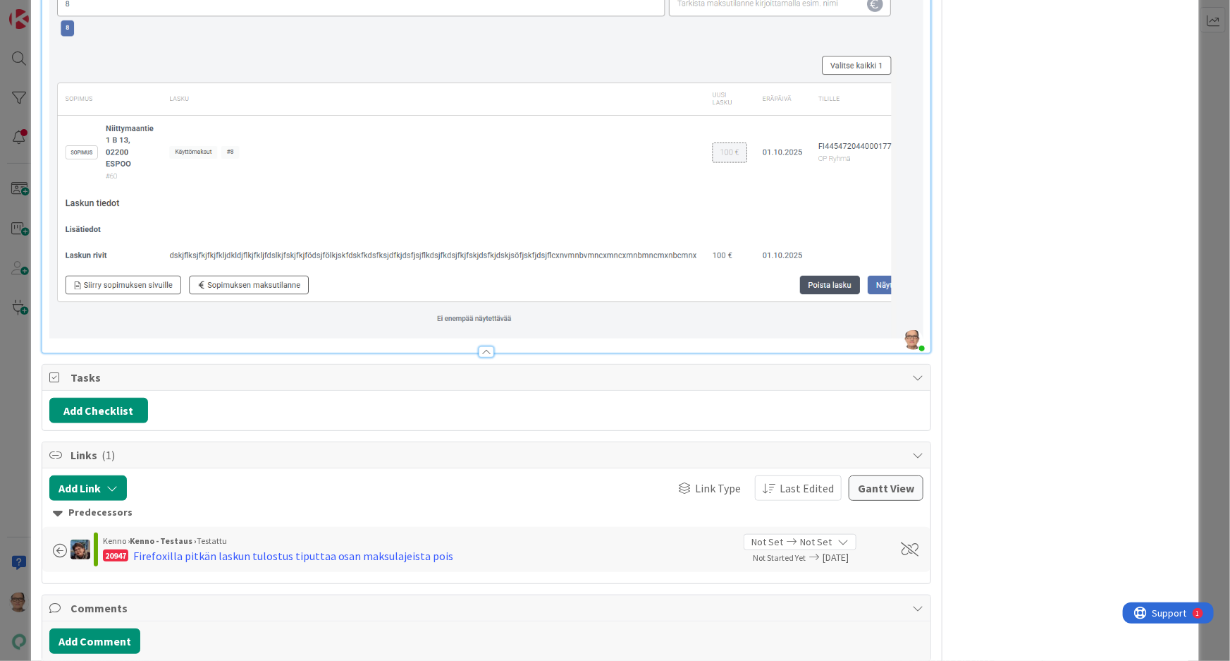
click at [892, 297] on img at bounding box center [486, 129] width 875 height 420
click at [895, 299] on img at bounding box center [486, 129] width 875 height 420
click at [780, 314] on img at bounding box center [486, 129] width 875 height 420
click at [895, 311] on img at bounding box center [486, 129] width 875 height 420
click at [895, 310] on img at bounding box center [486, 129] width 875 height 420
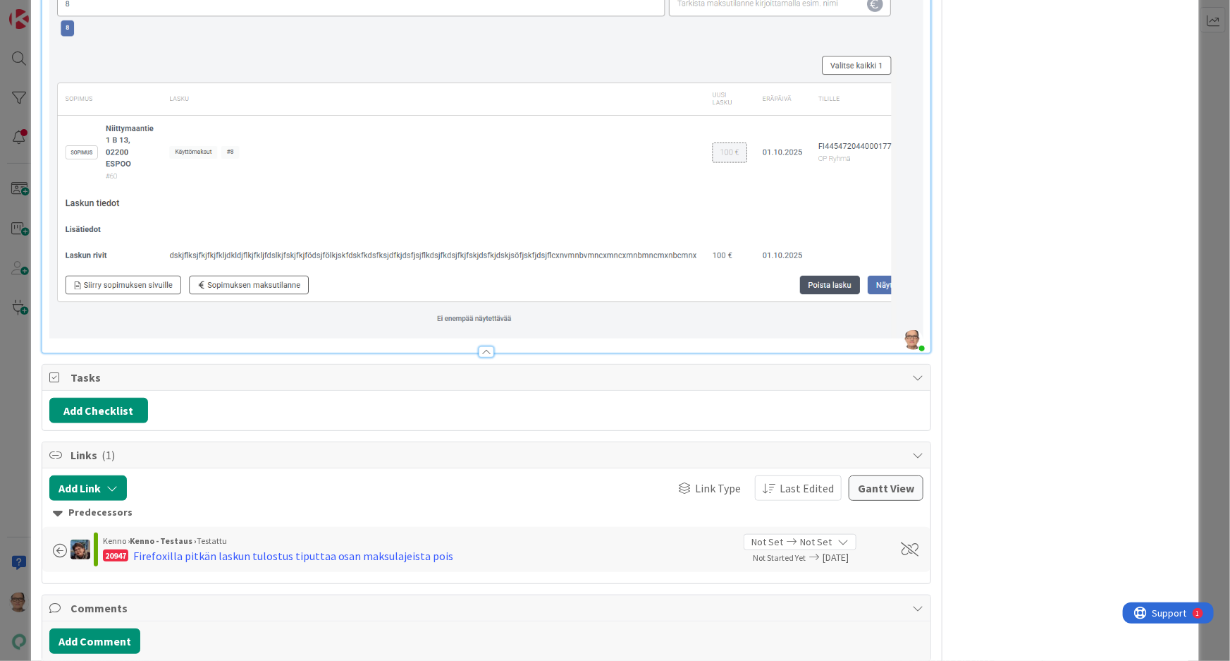
click at [895, 298] on img at bounding box center [486, 129] width 875 height 420
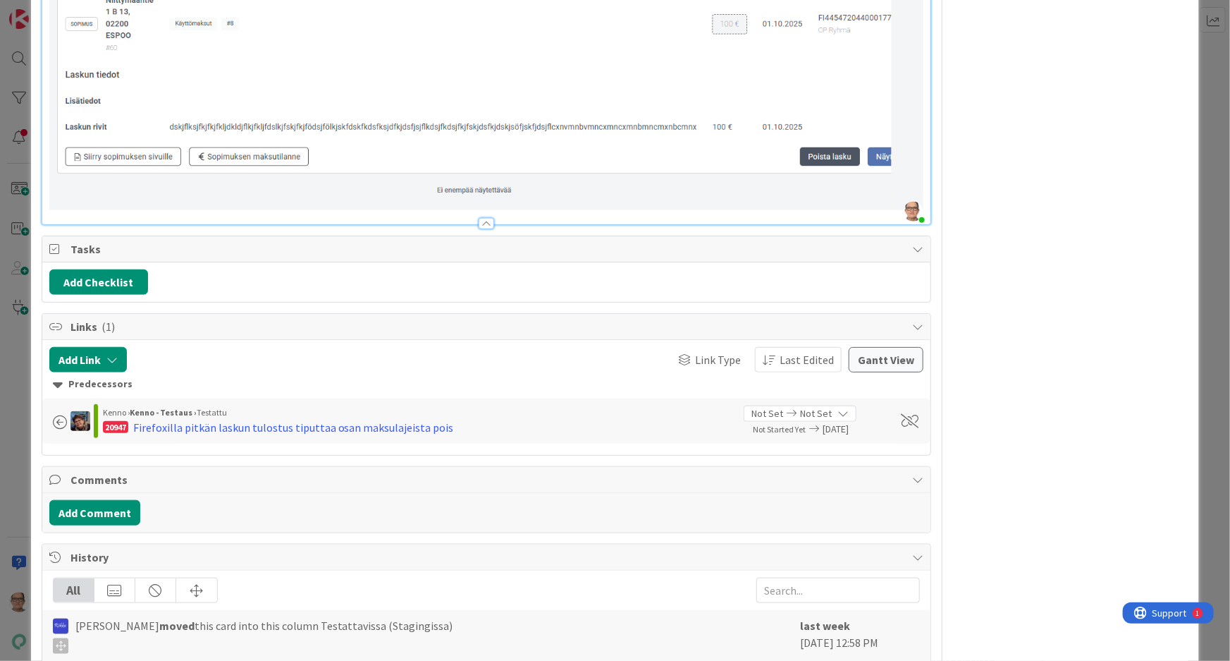
scroll to position [2948, 0]
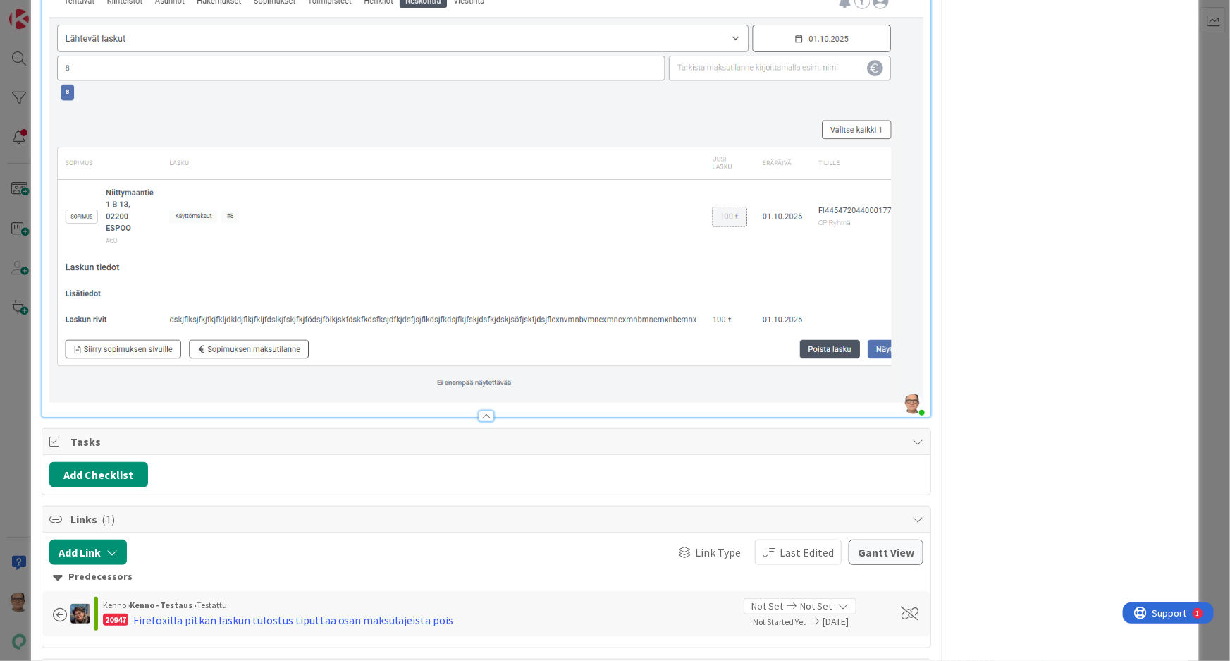
click at [810, 388] on img at bounding box center [486, 193] width 875 height 420
click at [811, 388] on img at bounding box center [486, 193] width 875 height 420
click at [812, 388] on img at bounding box center [486, 193] width 875 height 420
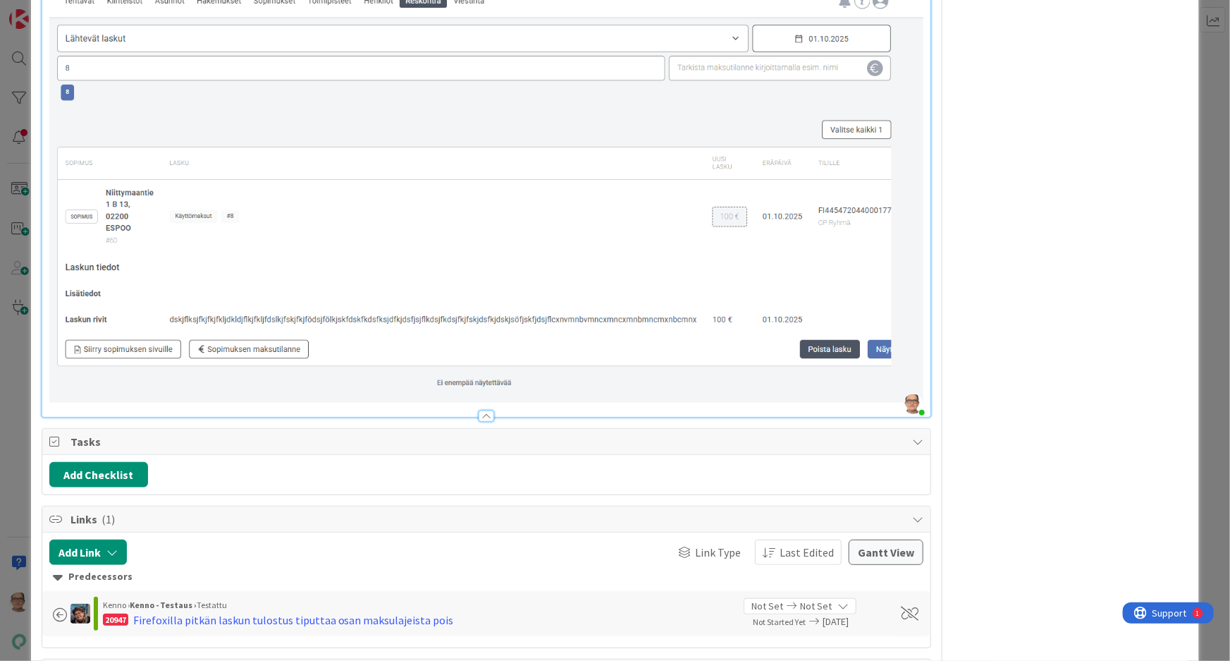
click at [483, 411] on div at bounding box center [487, 415] width 16 height 11
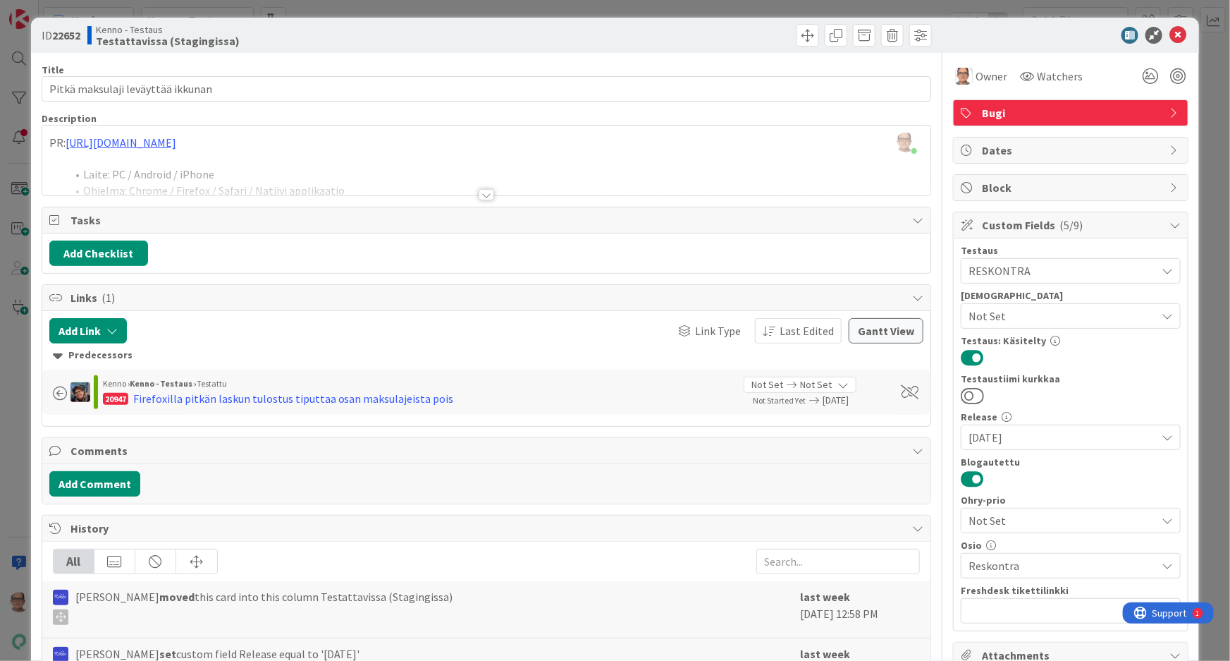
scroll to position [0, 0]
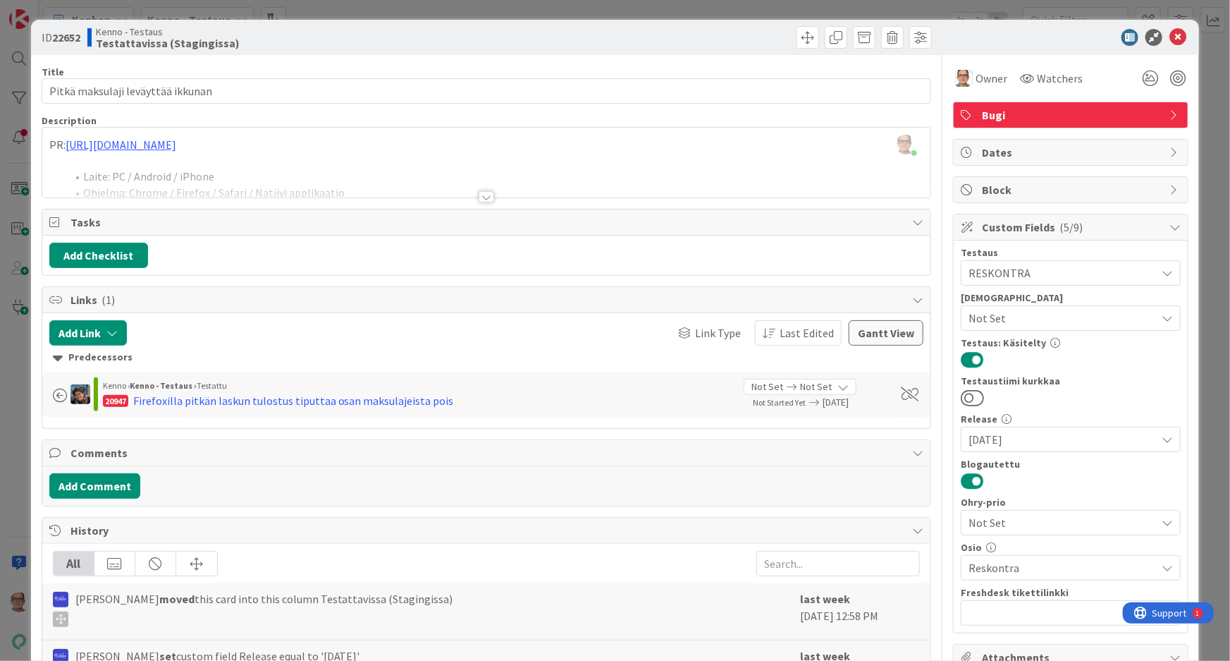
click at [480, 200] on div at bounding box center [487, 196] width 16 height 11
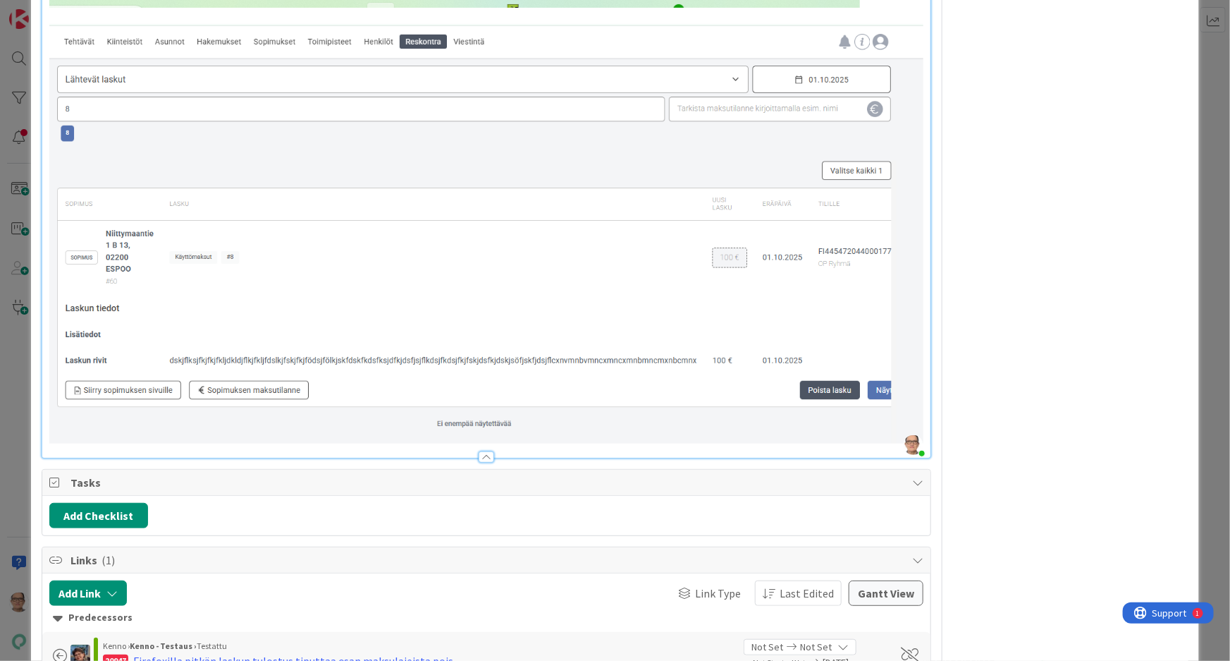
scroll to position [3012, 0]
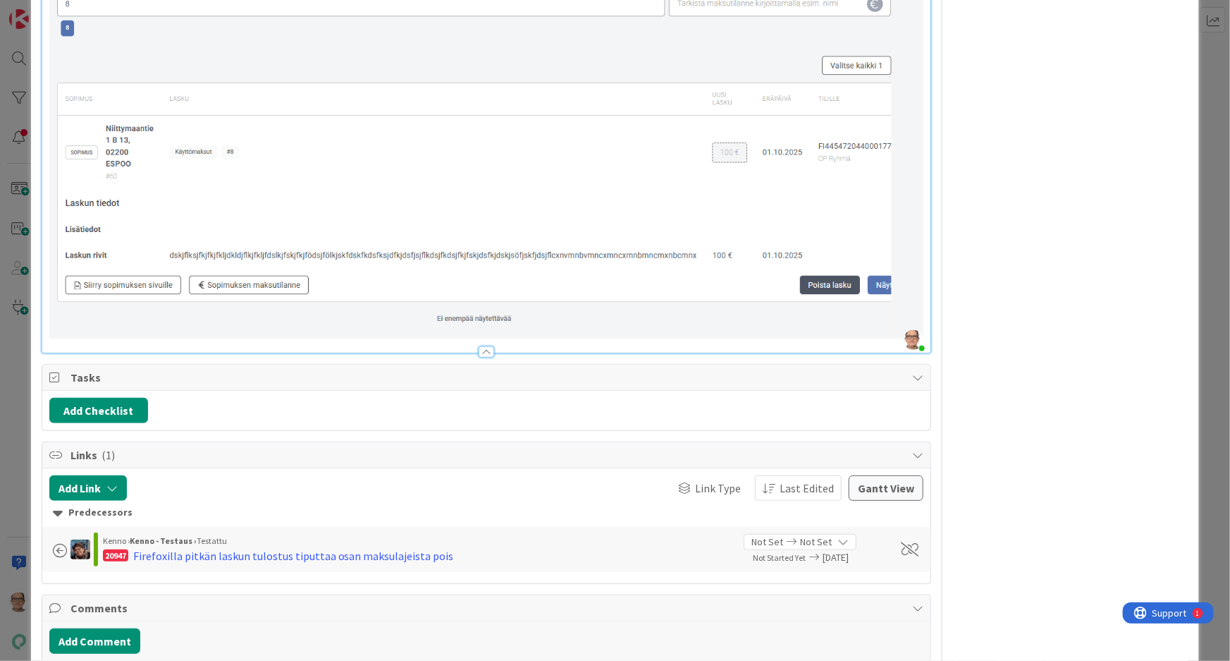
click at [696, 329] on img at bounding box center [486, 129] width 875 height 420
click at [905, 296] on img at bounding box center [486, 129] width 875 height 420
click at [904, 296] on img at bounding box center [486, 129] width 875 height 420
click at [903, 293] on img at bounding box center [486, 129] width 875 height 420
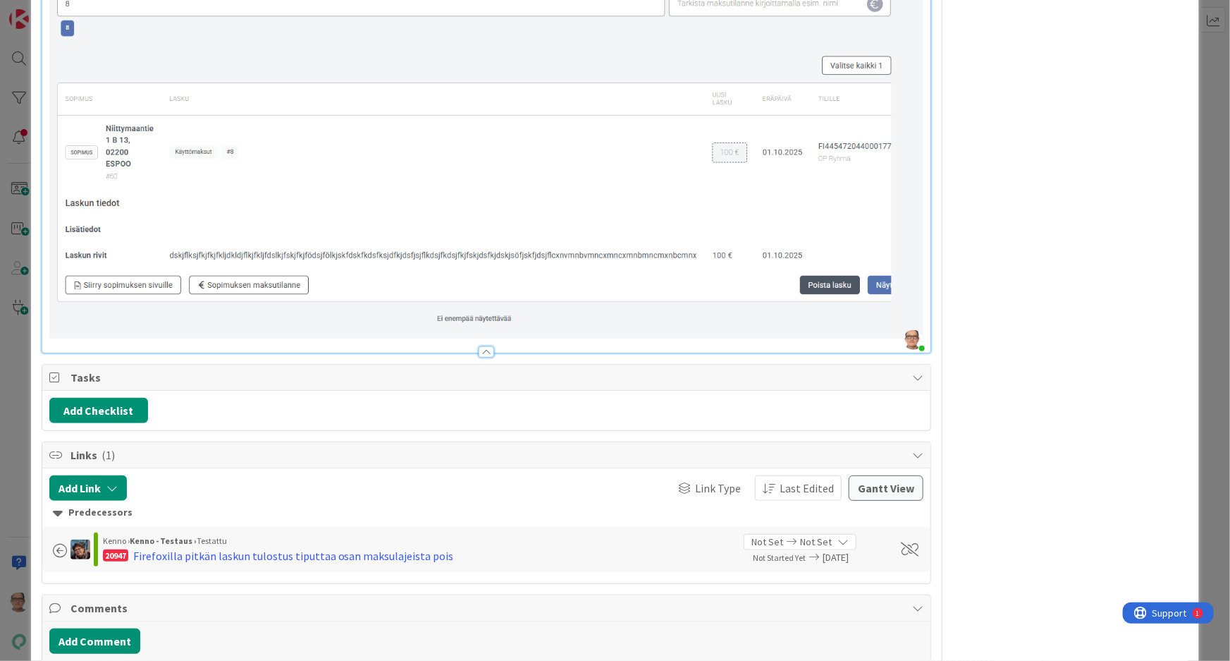
click at [893, 310] on img at bounding box center [486, 129] width 875 height 420
click at [882, 304] on img at bounding box center [486, 129] width 875 height 420
click at [865, 302] on img at bounding box center [486, 129] width 875 height 420
drag, startPoint x: 870, startPoint y: 330, endPoint x: 900, endPoint y: 319, distance: 31.4
click at [880, 328] on img at bounding box center [486, 129] width 875 height 420
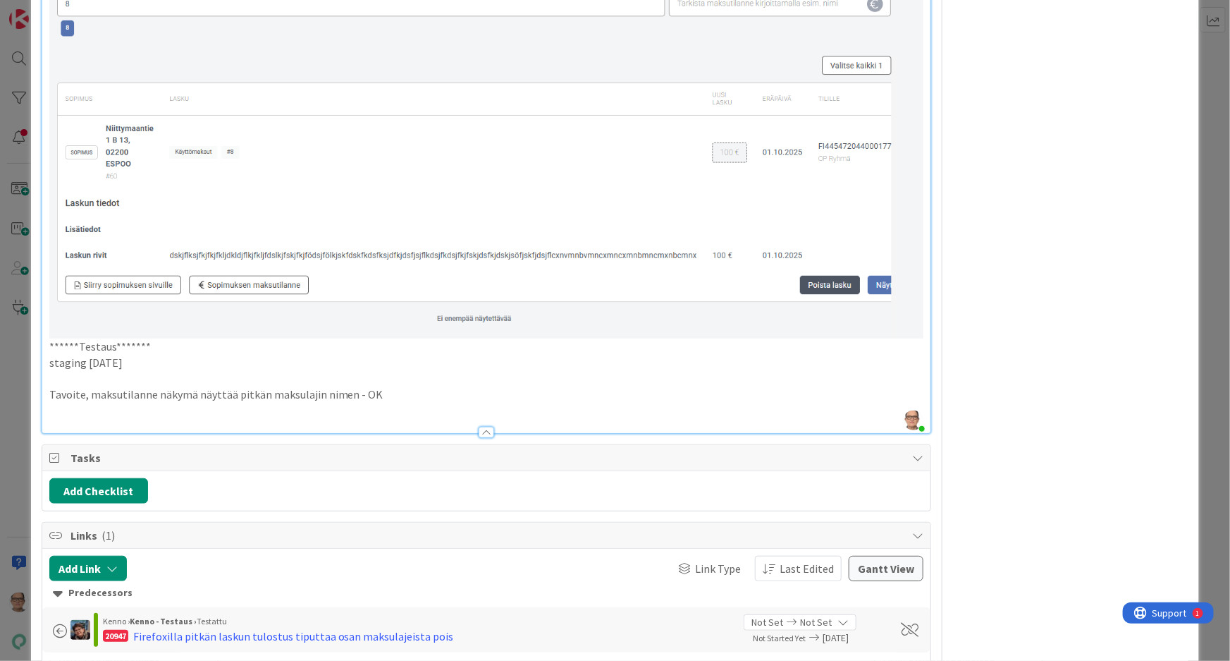
click at [56, 408] on p at bounding box center [486, 411] width 875 height 16
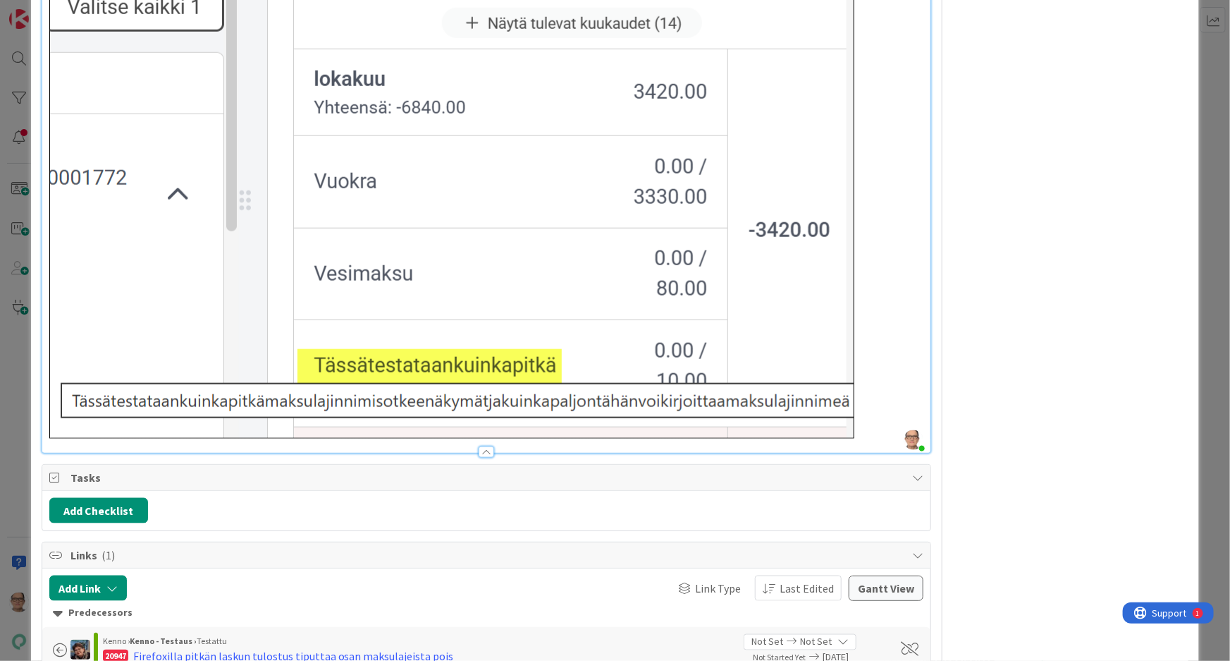
scroll to position [3461, 0]
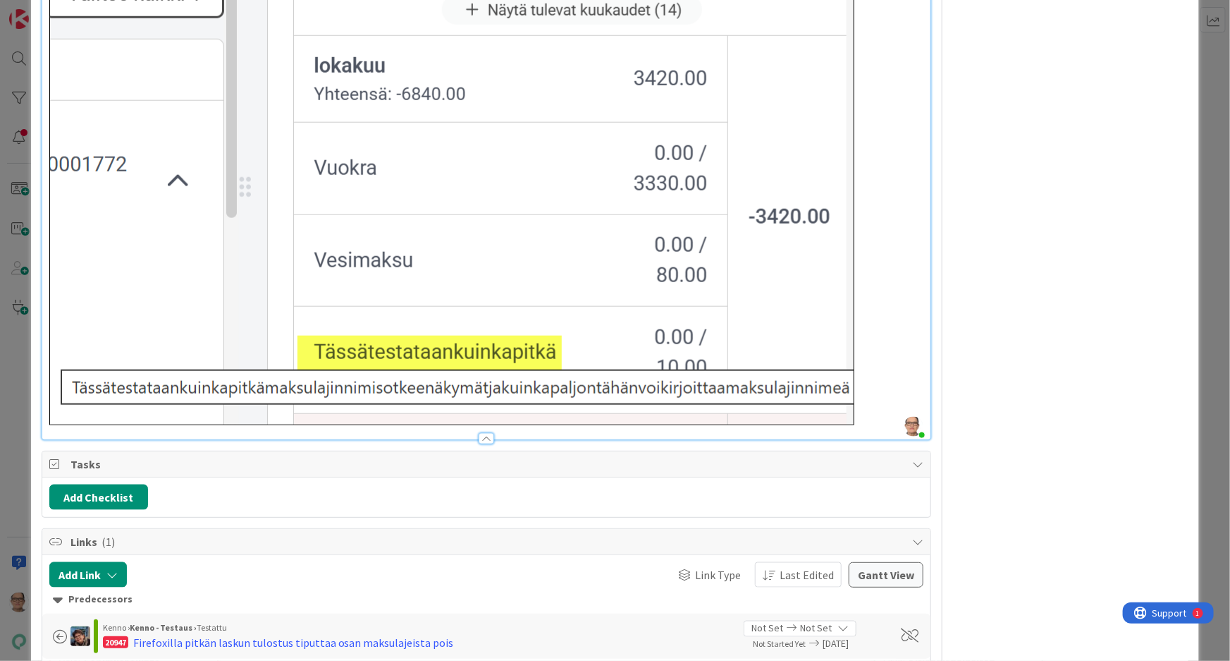
click at [868, 411] on p at bounding box center [486, 189] width 875 height 472
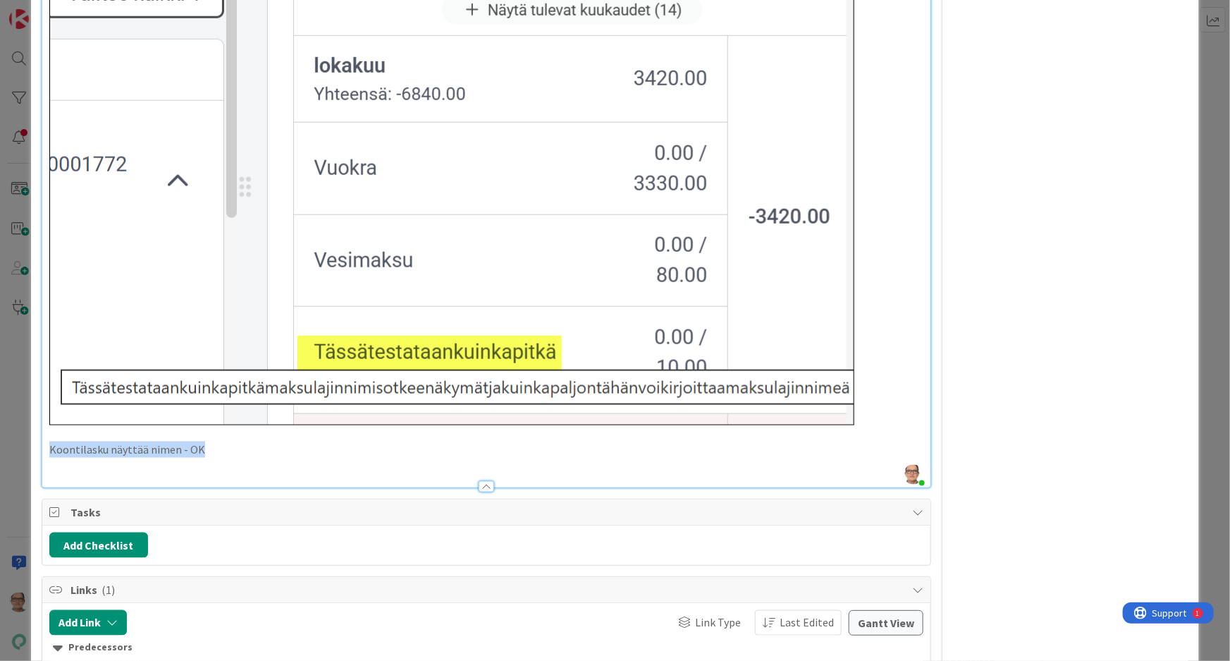
drag, startPoint x: 205, startPoint y: 442, endPoint x: 33, endPoint y: 443, distance: 172.0
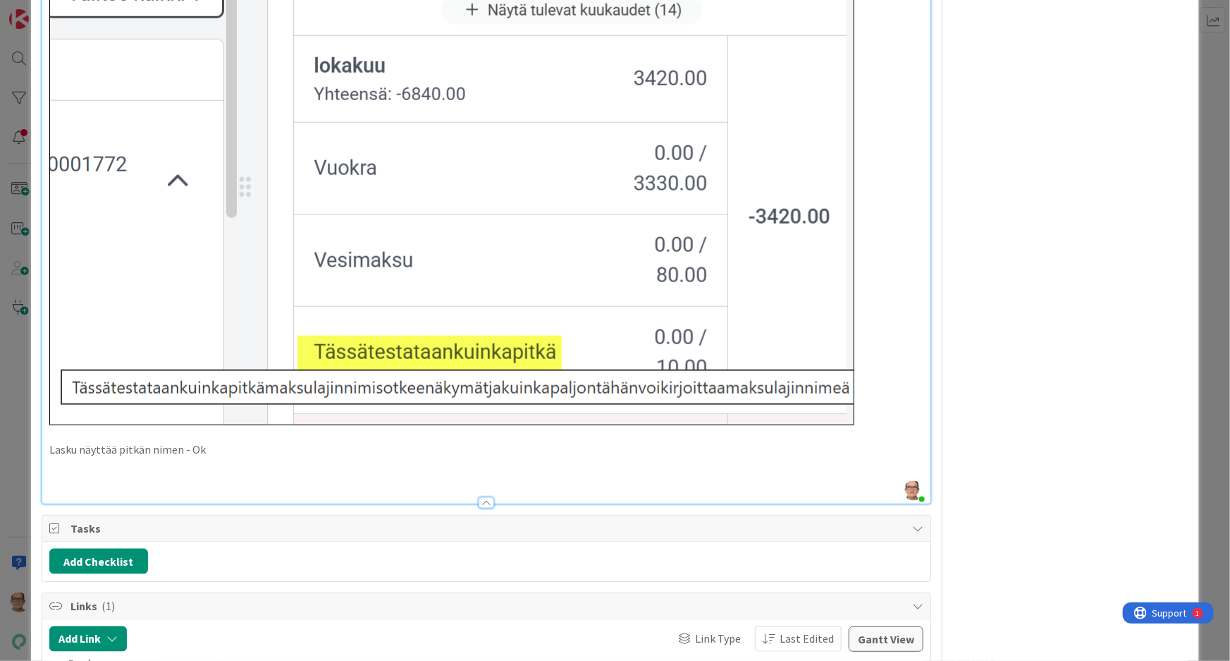
click at [71, 461] on p at bounding box center [486, 465] width 875 height 16
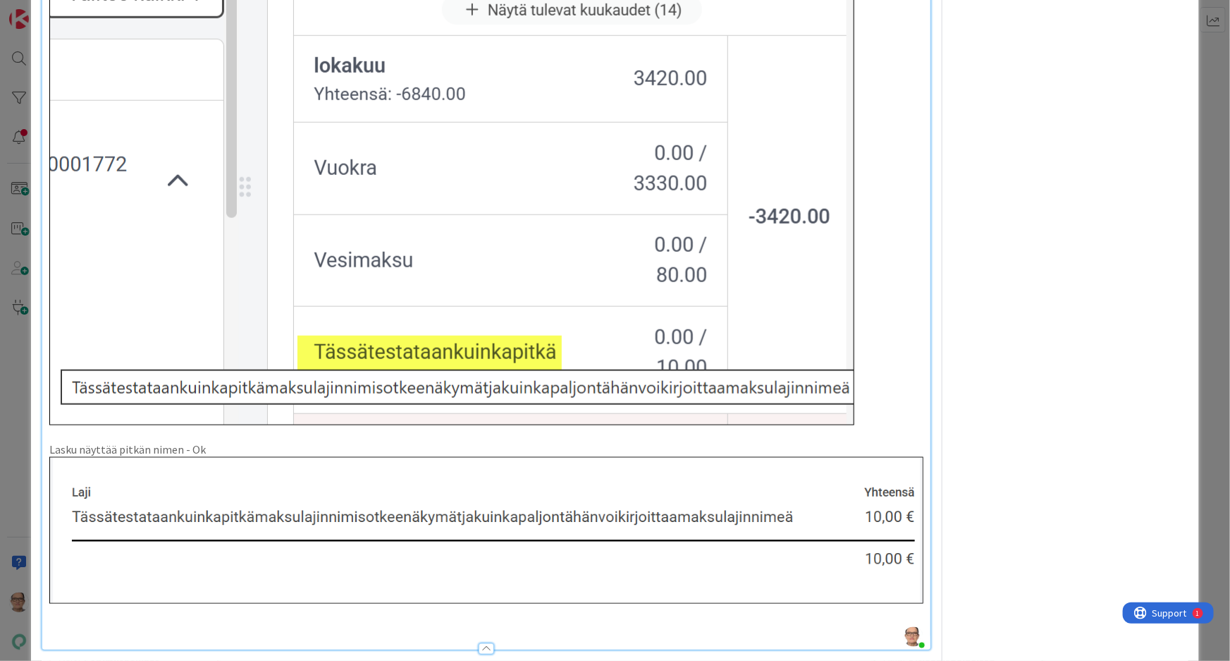
click at [74, 620] on p at bounding box center [486, 628] width 875 height 16
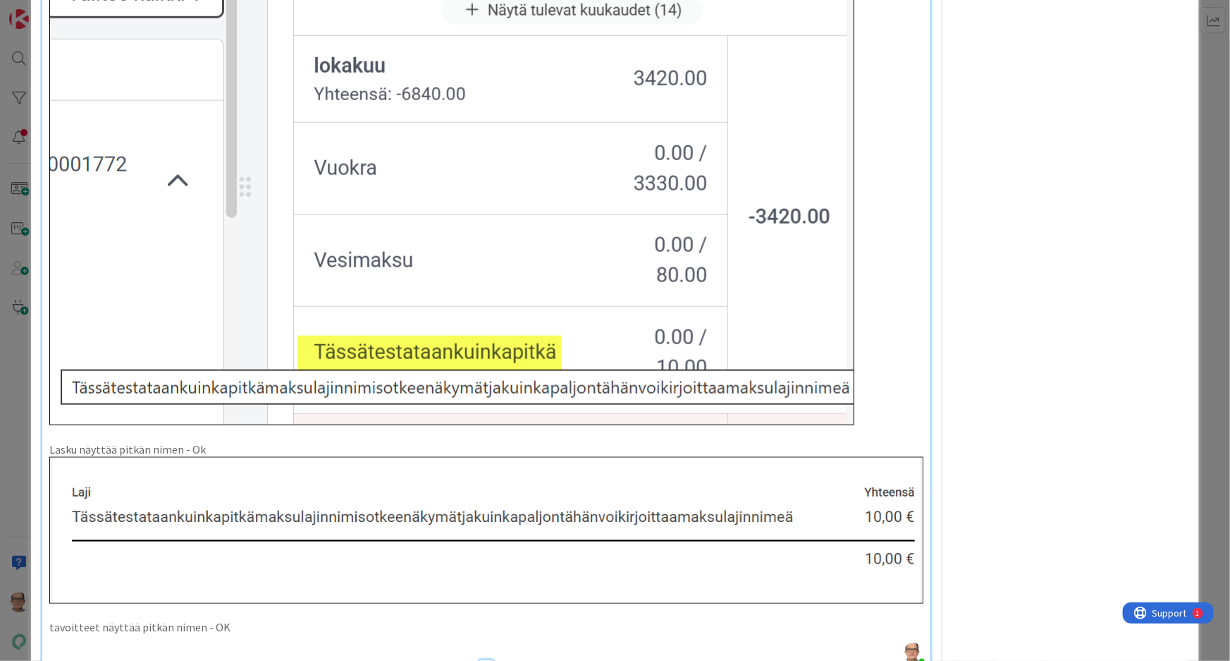
click at [84, 639] on p at bounding box center [486, 643] width 875 height 16
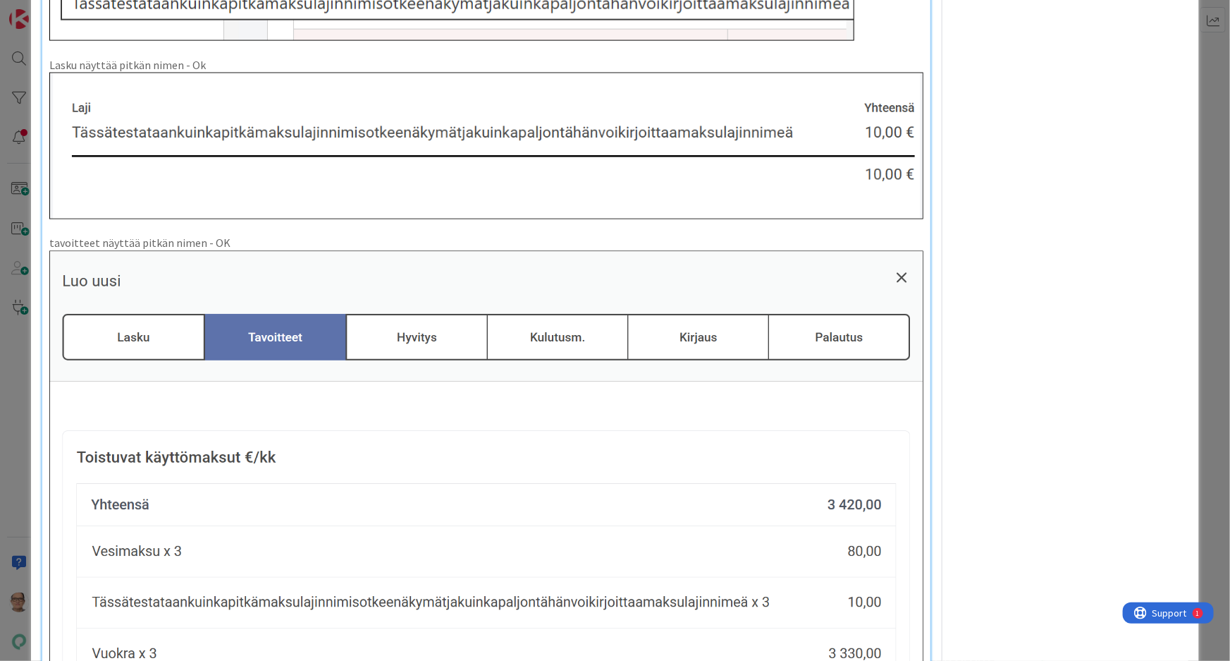
scroll to position [3974, 0]
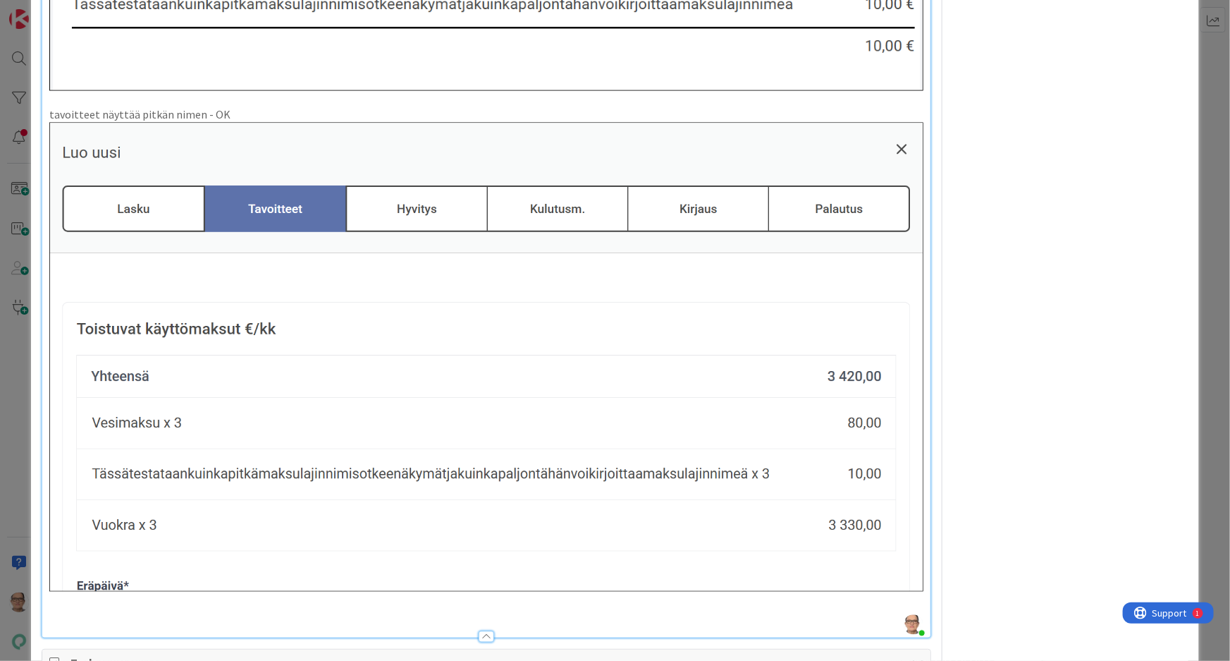
click at [77, 607] on p at bounding box center [486, 615] width 875 height 16
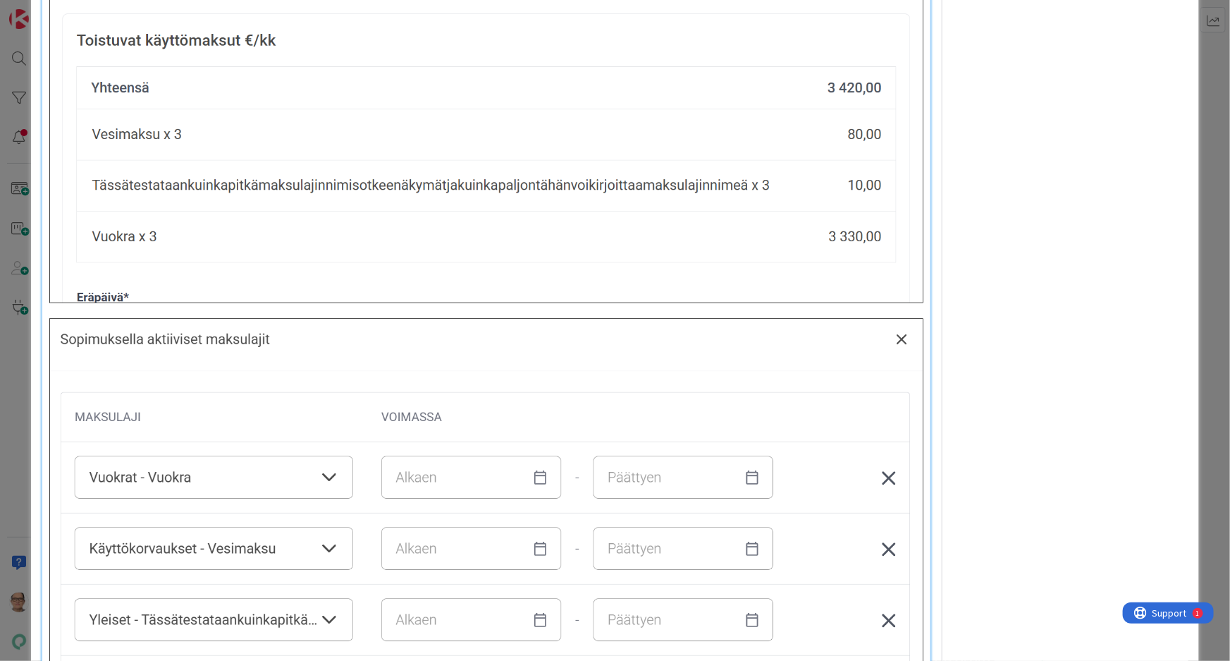
scroll to position [4358, 0]
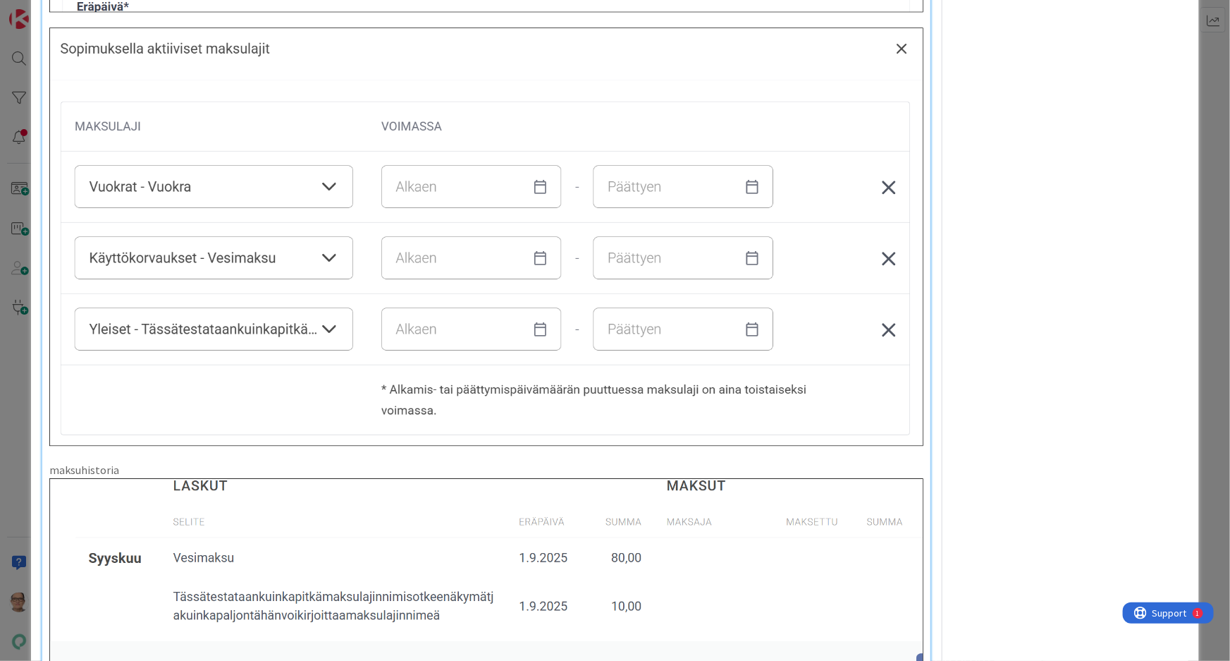
scroll to position [4626, 0]
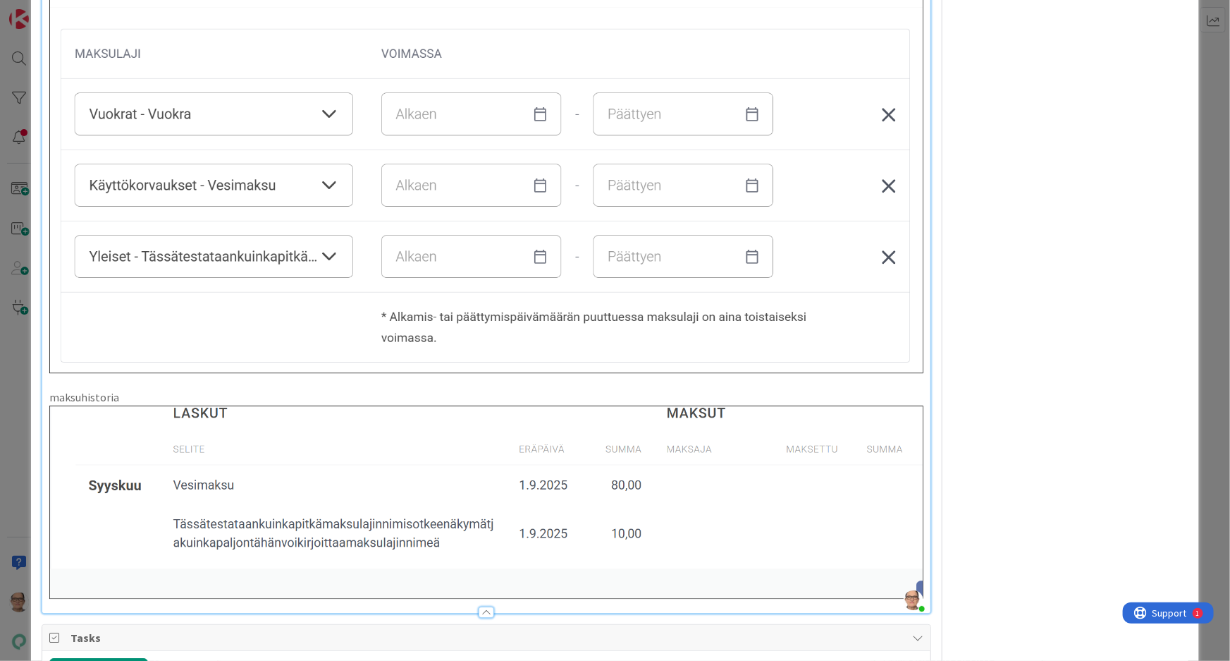
click at [134, 389] on p "maksuhistoria" at bounding box center [486, 397] width 875 height 16
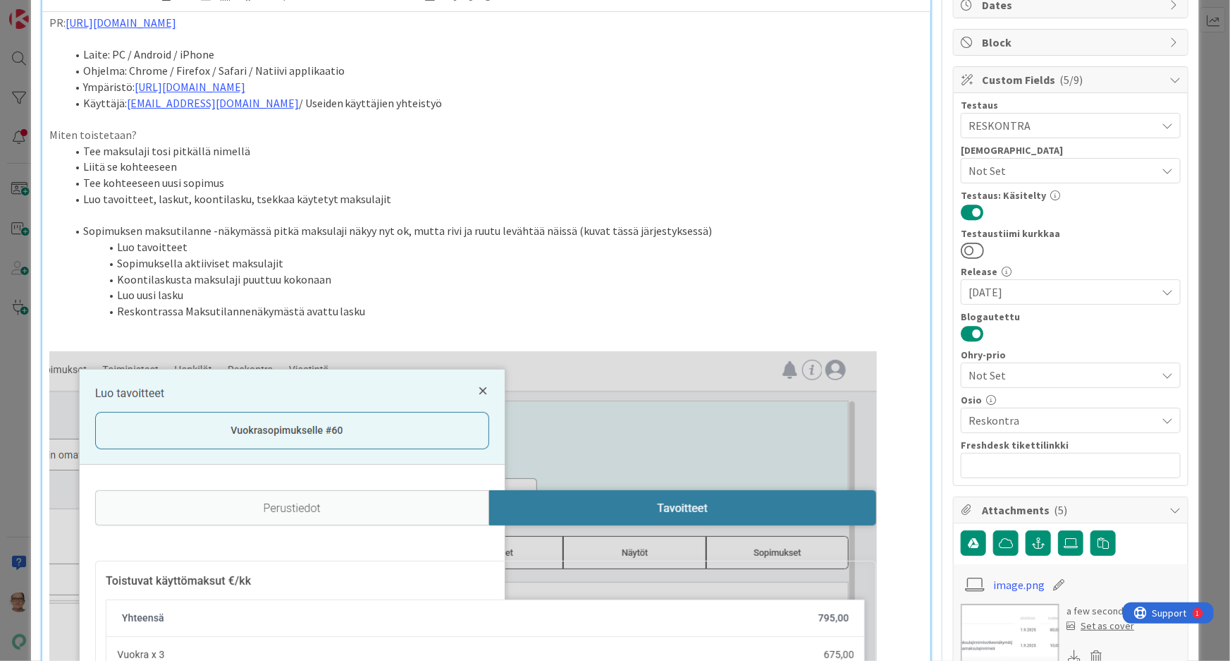
scroll to position [11, 0]
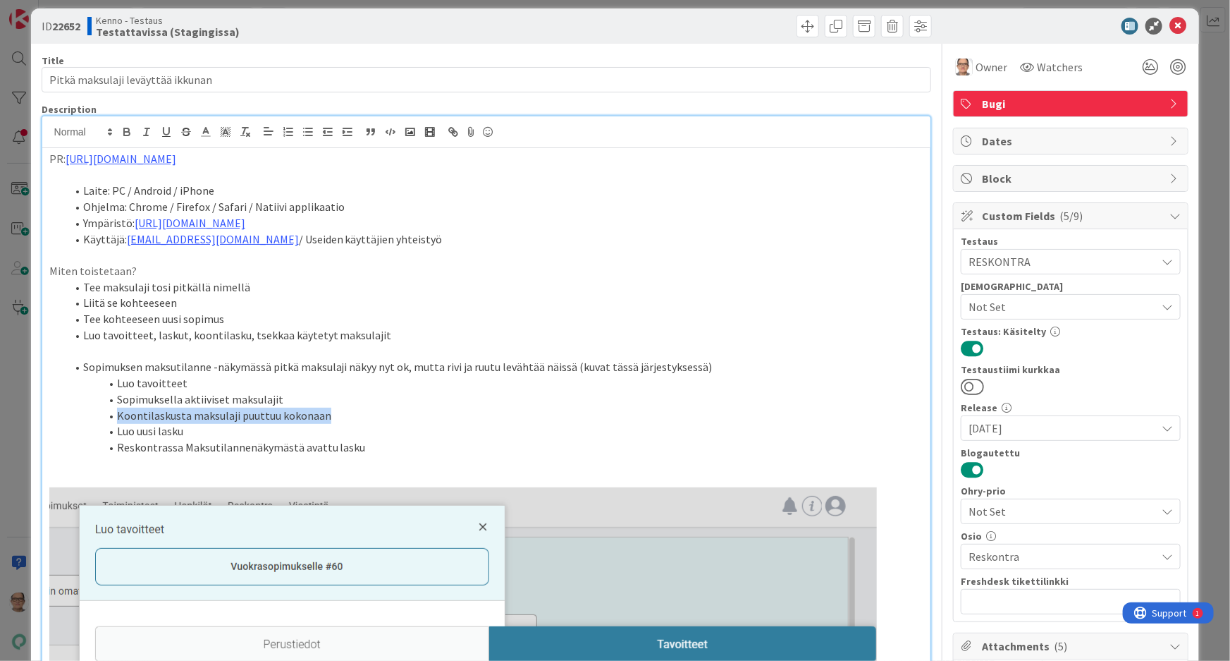
drag, startPoint x: 338, startPoint y: 413, endPoint x: 111, endPoint y: 413, distance: 227.0
click at [111, 413] on li "Koontilaskusta maksulaji puuttuu kokonaan" at bounding box center [495, 416] width 858 height 16
click at [124, 132] on icon "button" at bounding box center [127, 134] width 6 height 4
click at [491, 426] on li "Luo uusi lasku" at bounding box center [495, 431] width 858 height 16
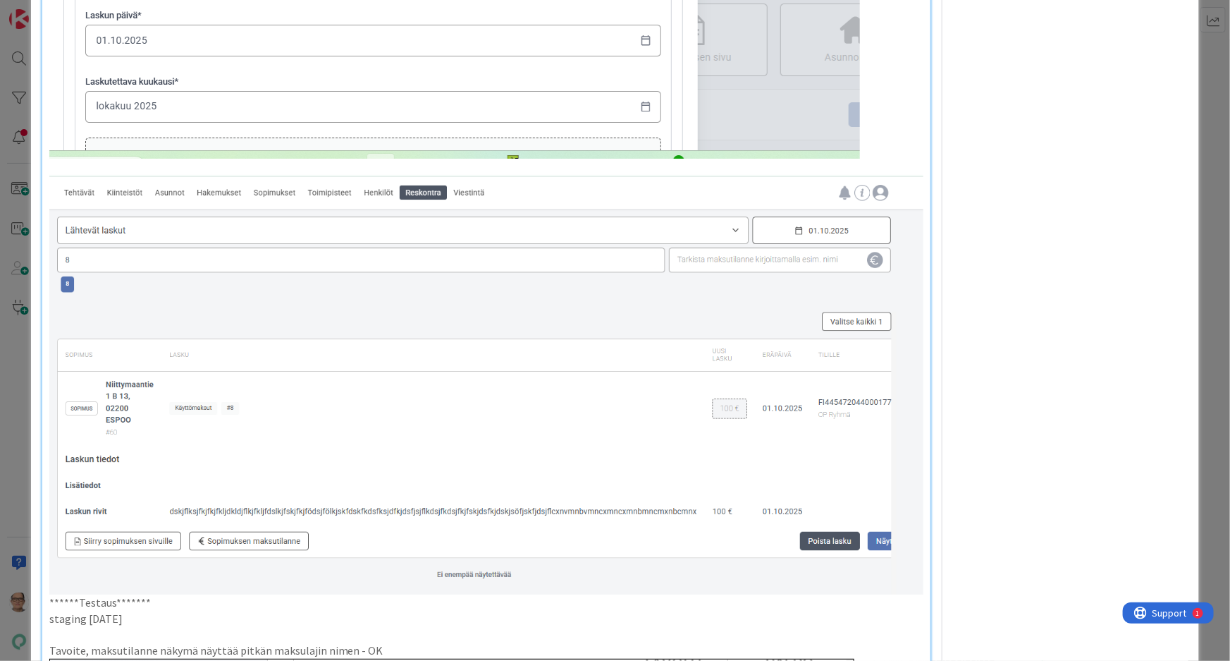
scroll to position [3012, 0]
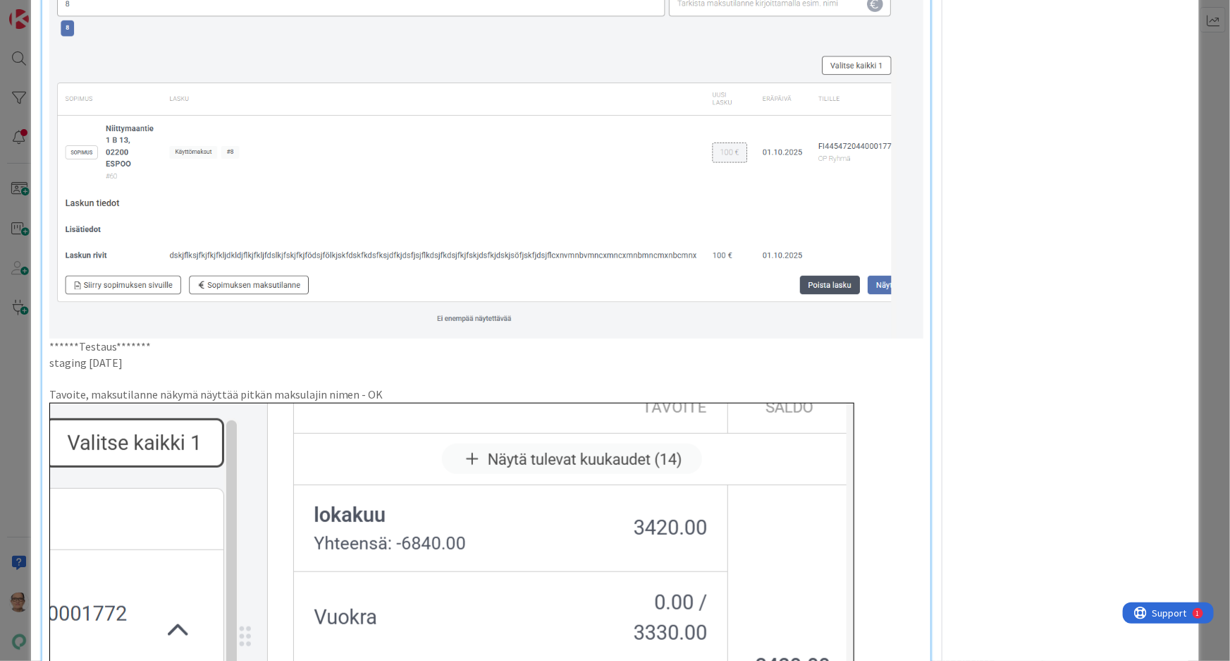
click at [183, 361] on p "staging 2025-09-22" at bounding box center [486, 363] width 875 height 16
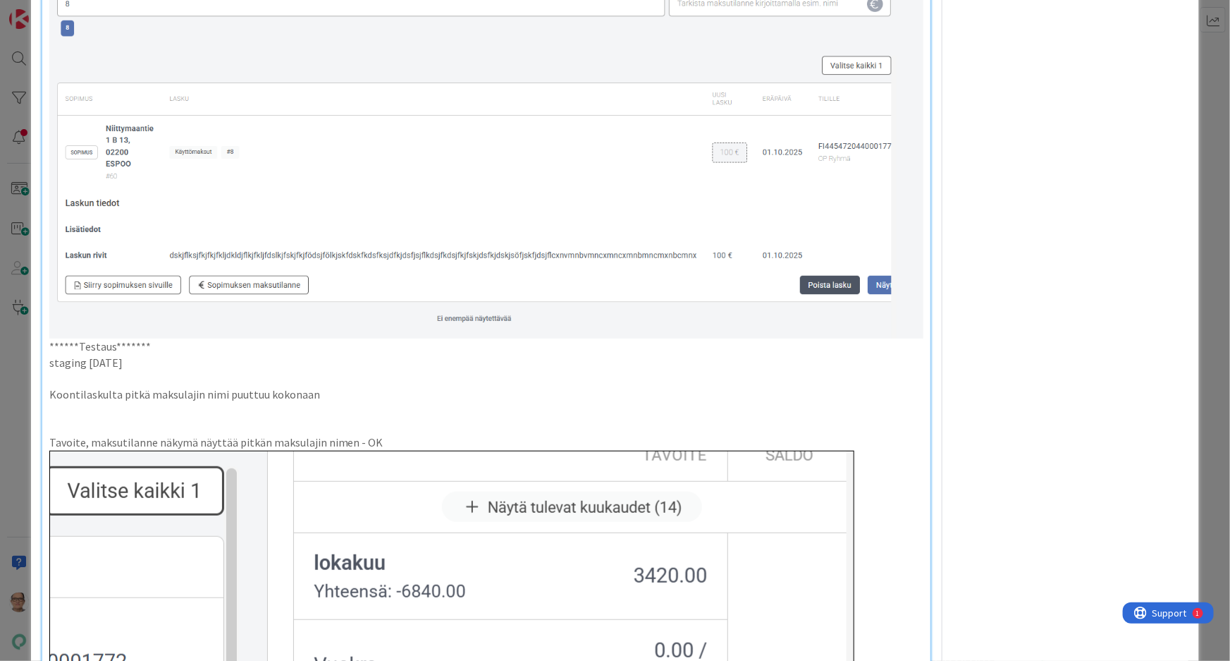
click at [86, 403] on p at bounding box center [486, 411] width 875 height 16
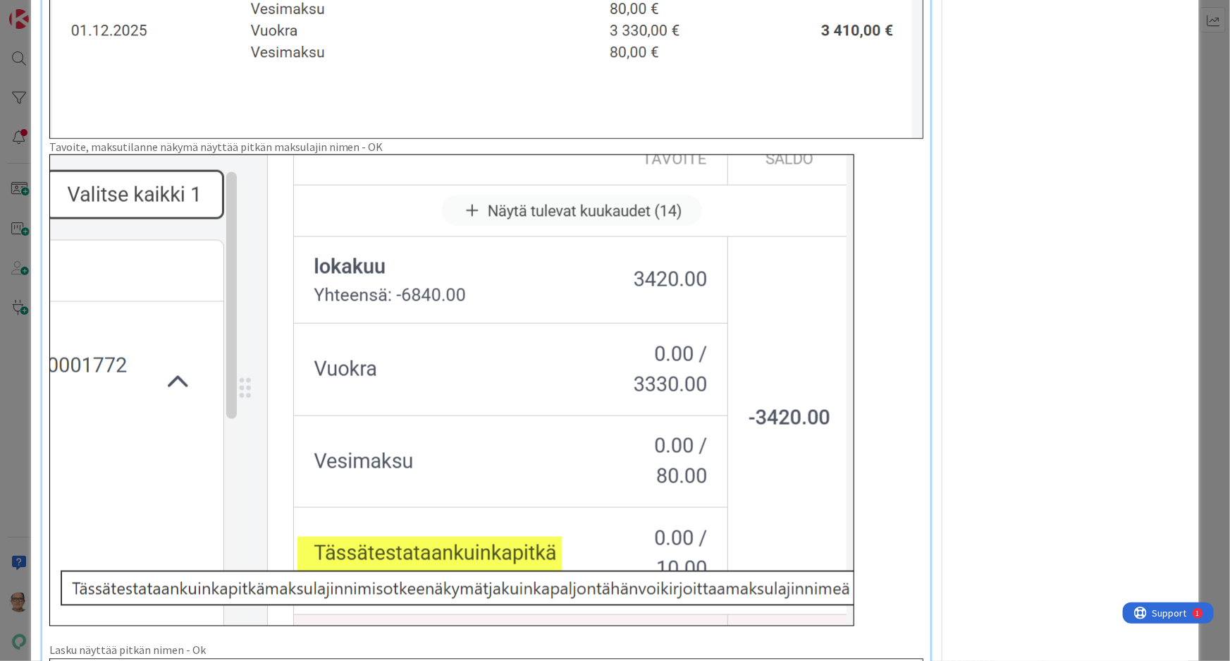
scroll to position [3589, 0]
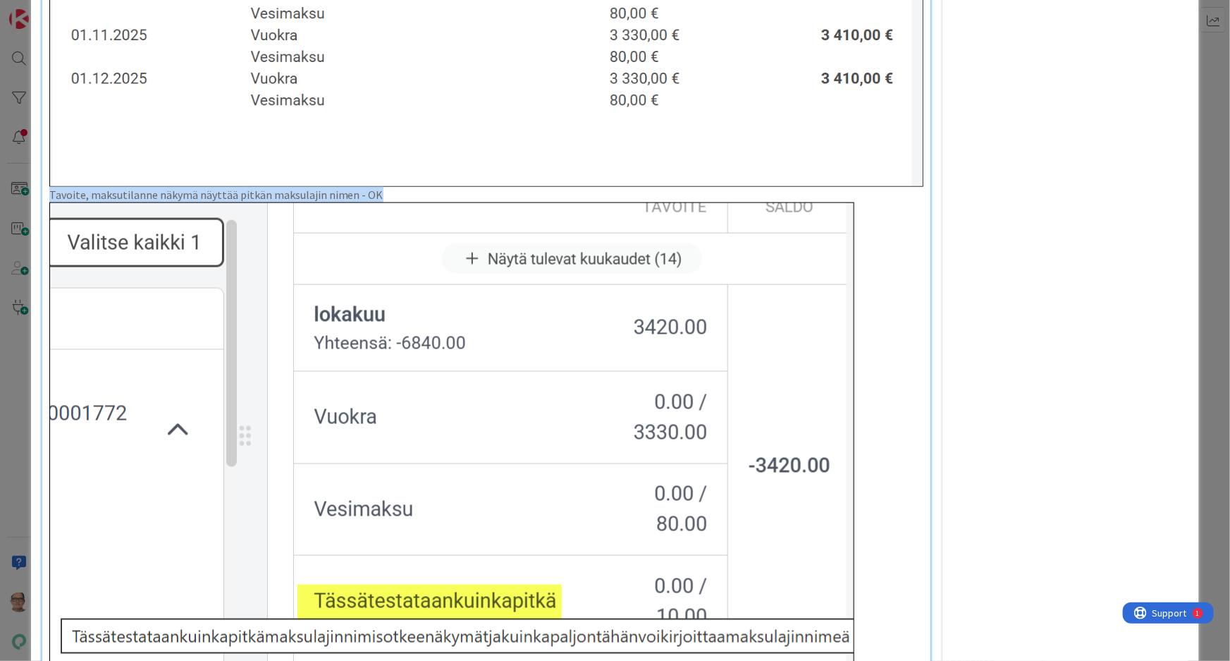
drag, startPoint x: 362, startPoint y: 181, endPoint x: 30, endPoint y: 179, distance: 332.8
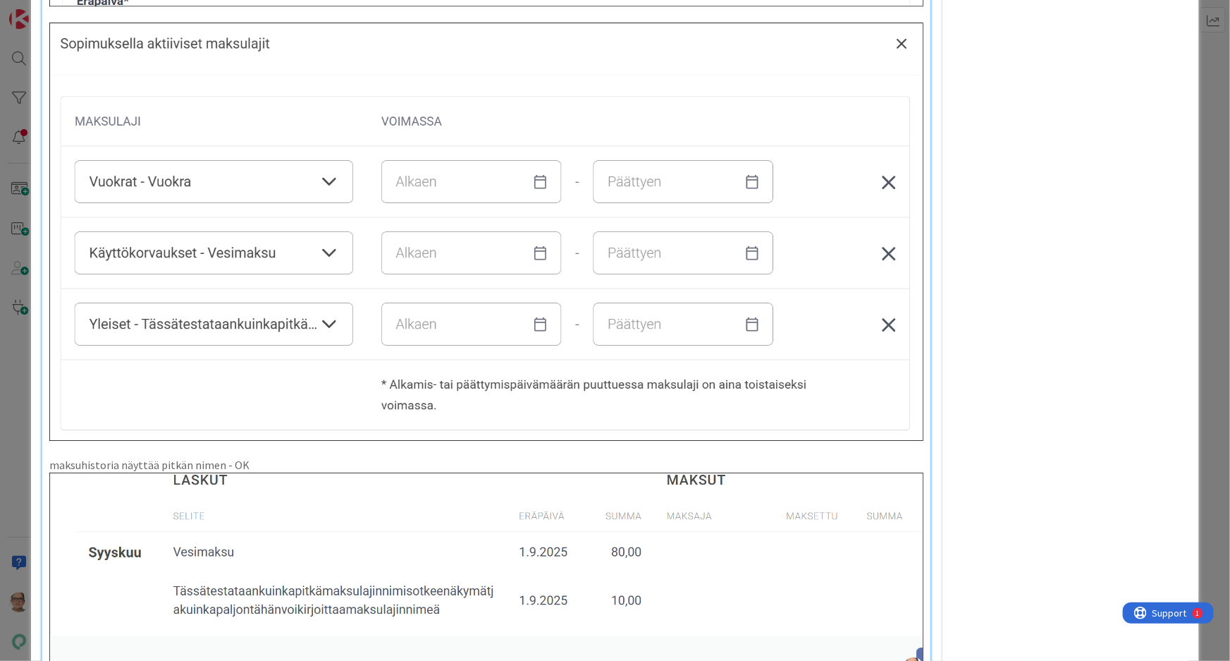
scroll to position [5191, 0]
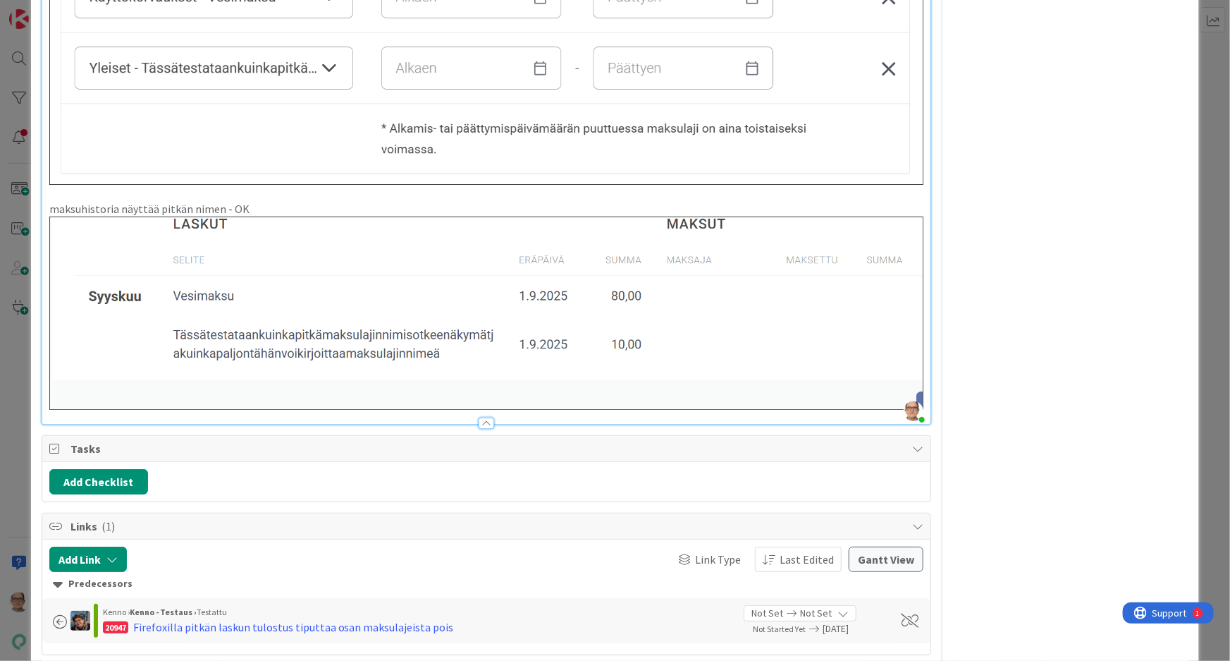
click at [479, 417] on div at bounding box center [487, 422] width 16 height 11
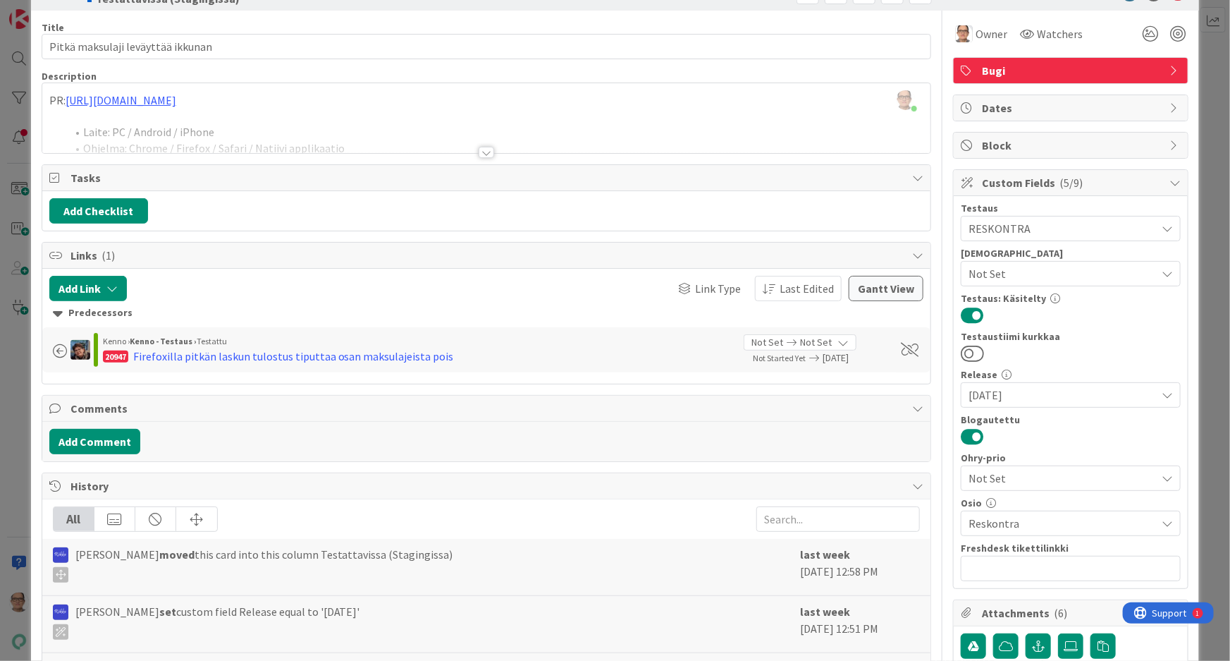
scroll to position [0, 0]
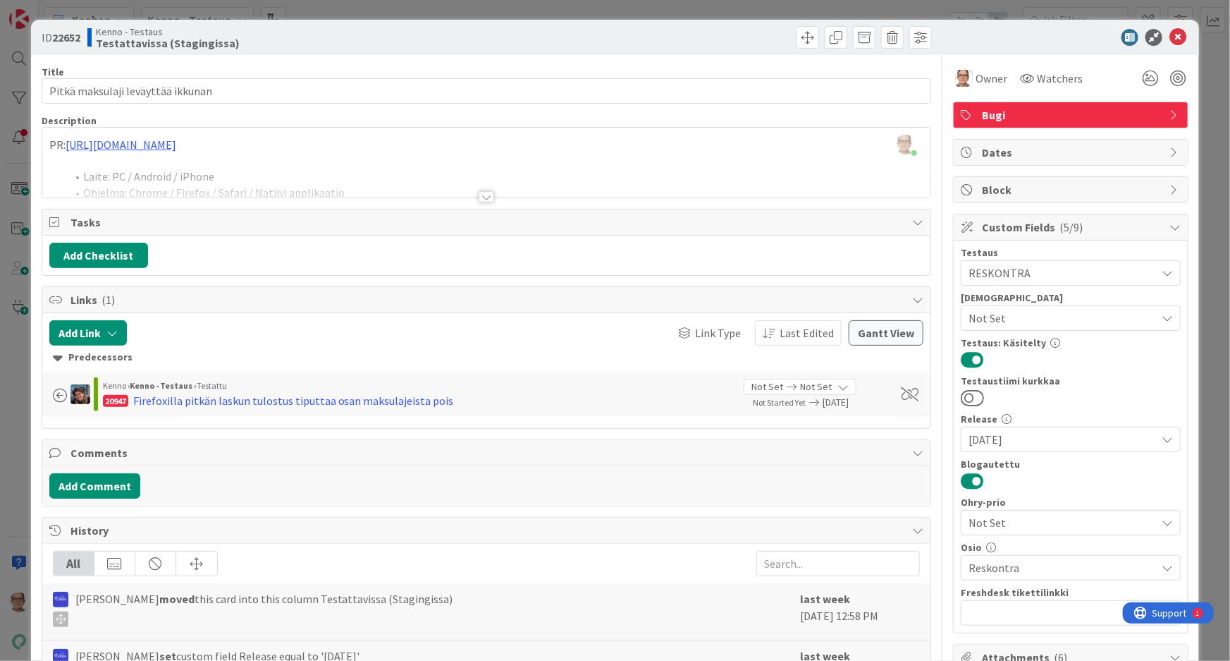
click at [479, 195] on div at bounding box center [487, 196] width 16 height 11
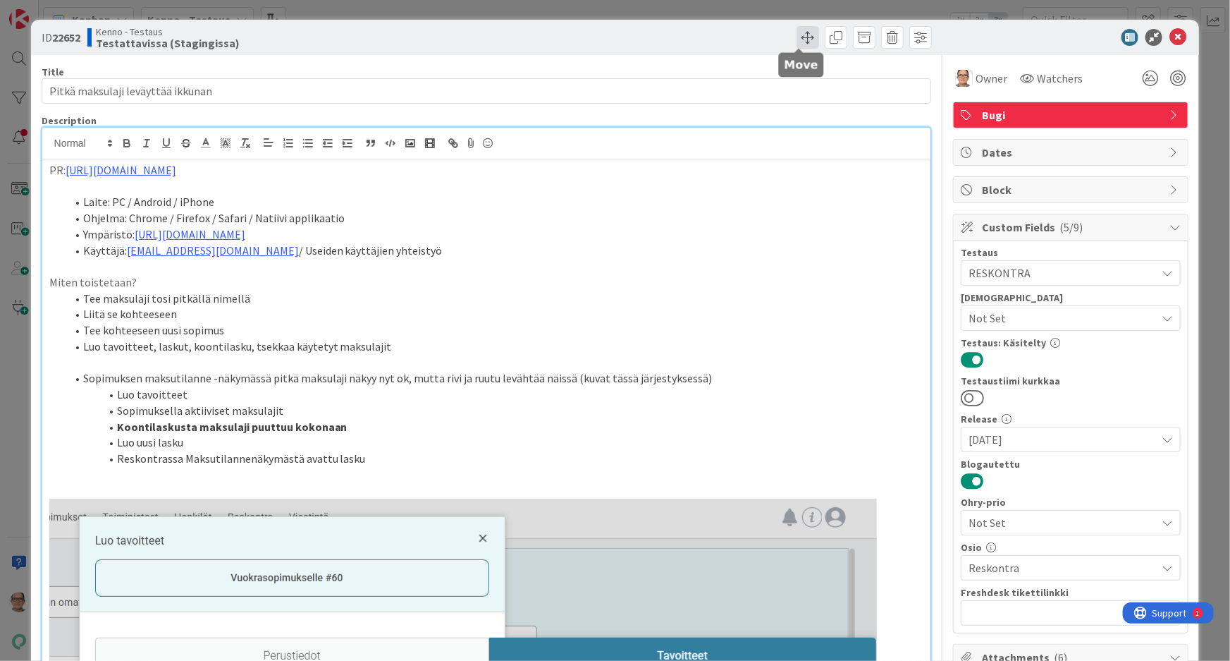
click at [800, 39] on span at bounding box center [808, 37] width 23 height 23
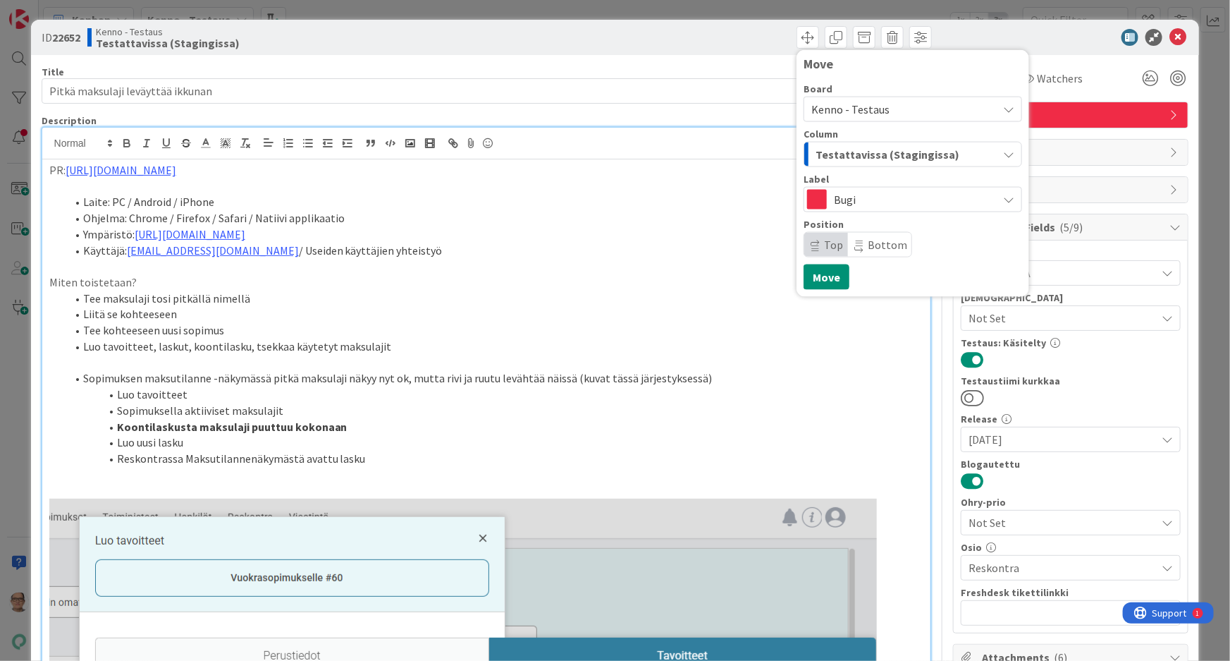
click at [822, 146] on span "Testattavissa (Stagingissa)" at bounding box center [888, 154] width 144 height 18
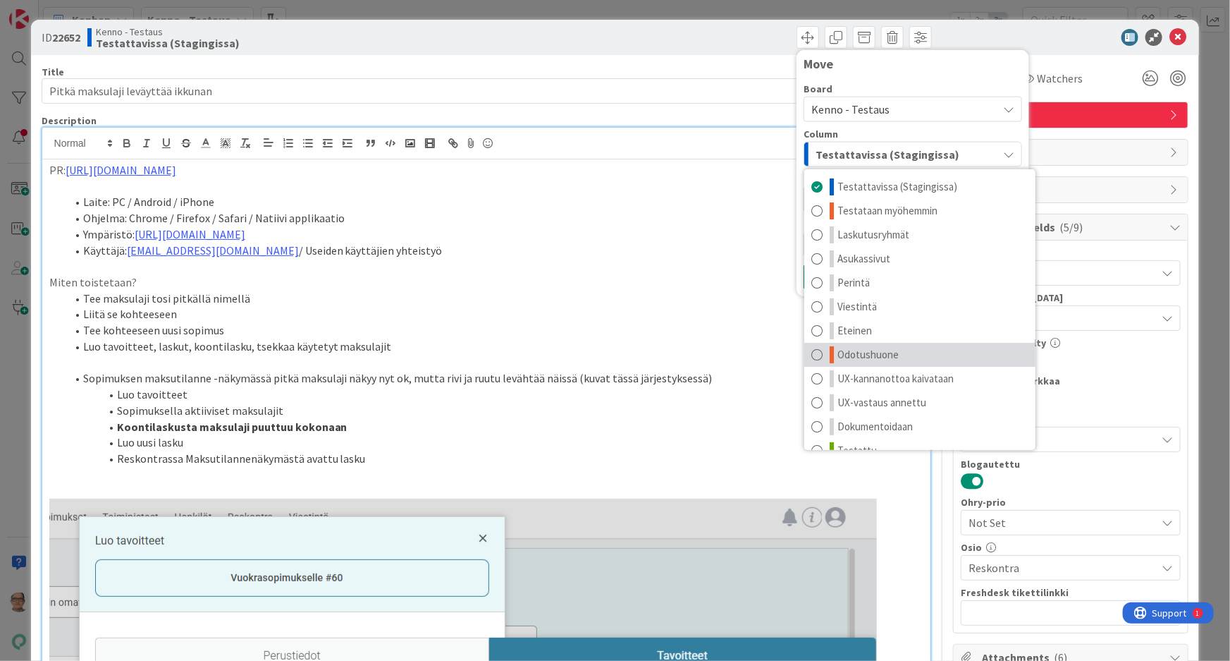
click at [812, 353] on span at bounding box center [817, 354] width 11 height 17
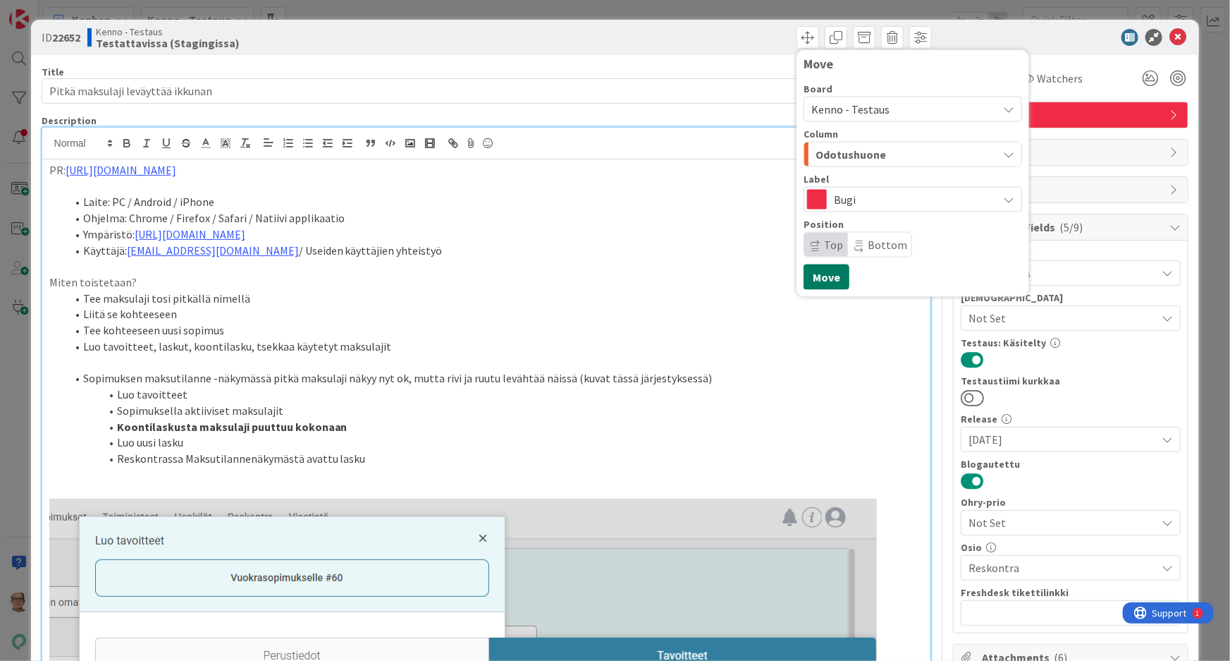
click at [824, 273] on button "Move" at bounding box center [827, 276] width 46 height 25
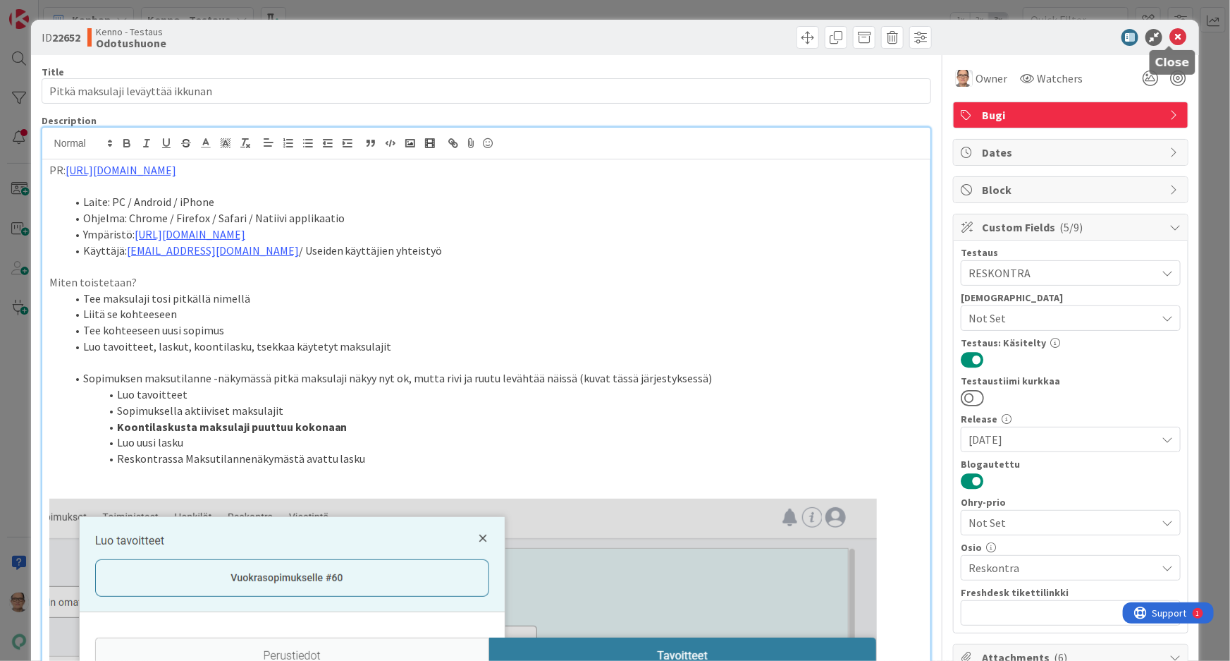
click at [1170, 34] on icon at bounding box center [1178, 37] width 17 height 17
